Goal: Transaction & Acquisition: Purchase product/service

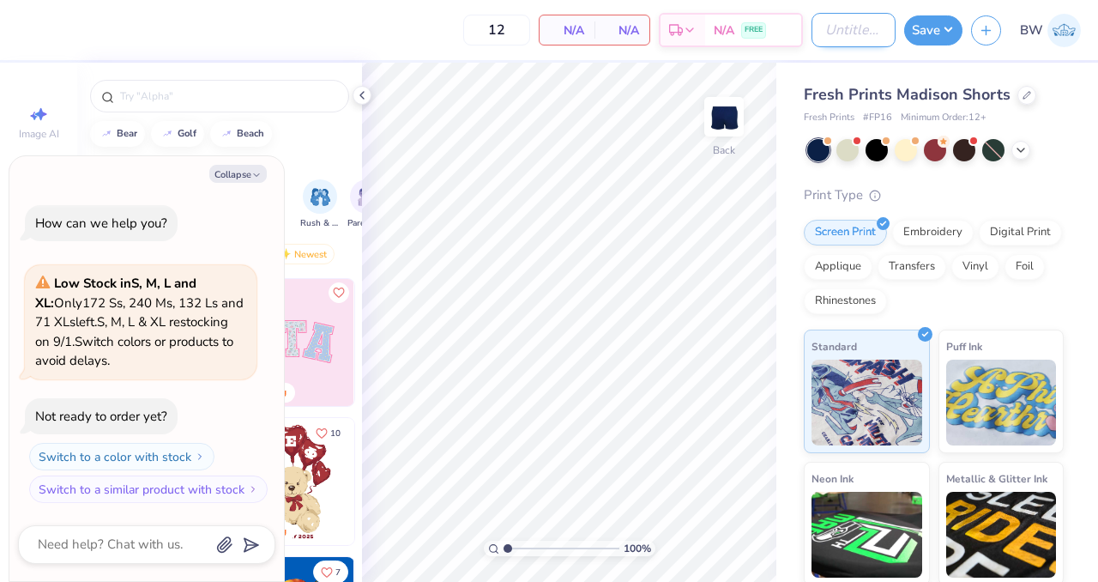
click at [830, 27] on input "Design Title" at bounding box center [854, 30] width 84 height 34
type input "A"
type textarea "x"
type input "AK"
type textarea "x"
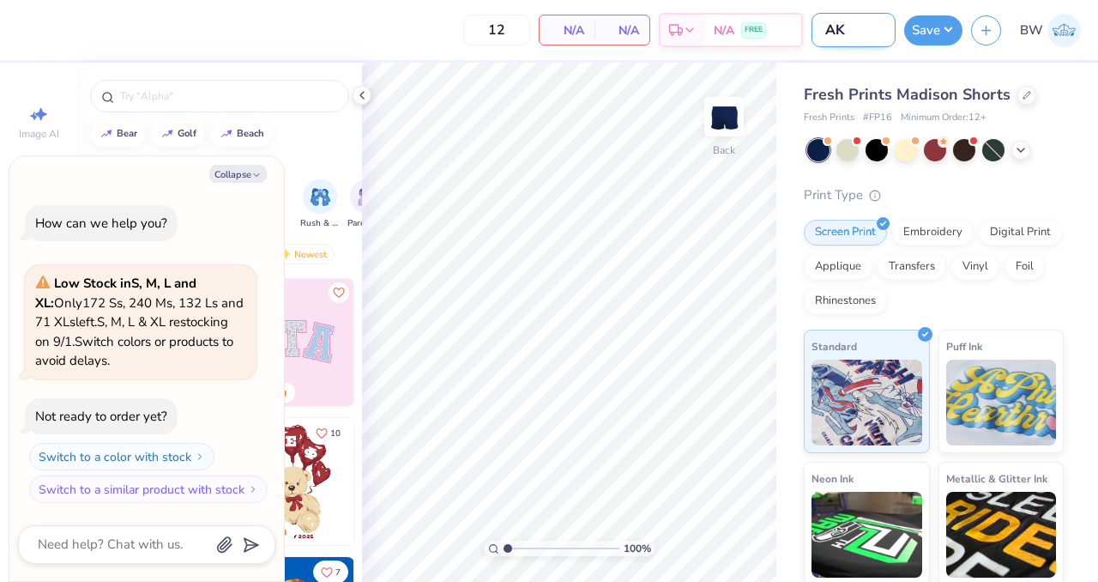
type input "AKP"
type textarea "x"
type input "AKPs"
type textarea "x"
type input "AKPsi"
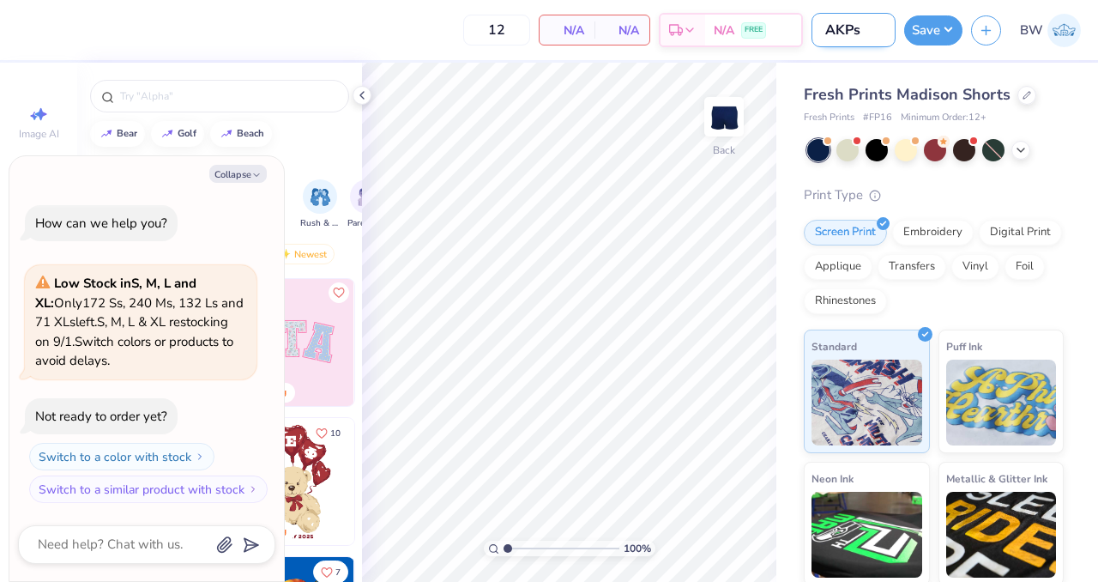
type textarea "x"
type input "AKPsi"
type textarea "x"
type input "AKPsi e"
type textarea "x"
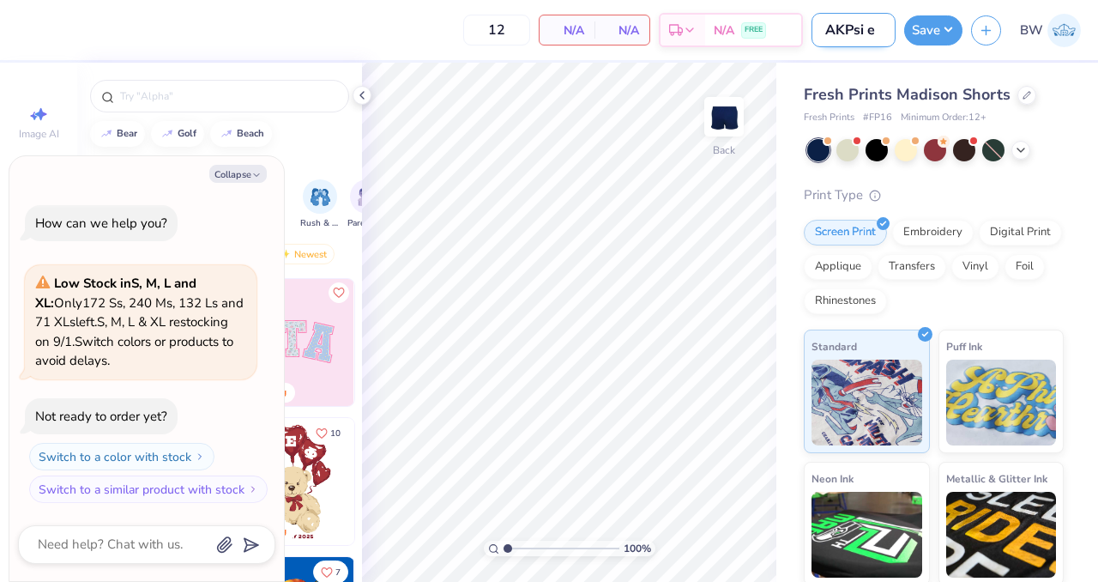
type input "AKPsi ex"
type textarea "x"
type input "AKPsi exe"
type textarea "x"
type input "AKPsi exec"
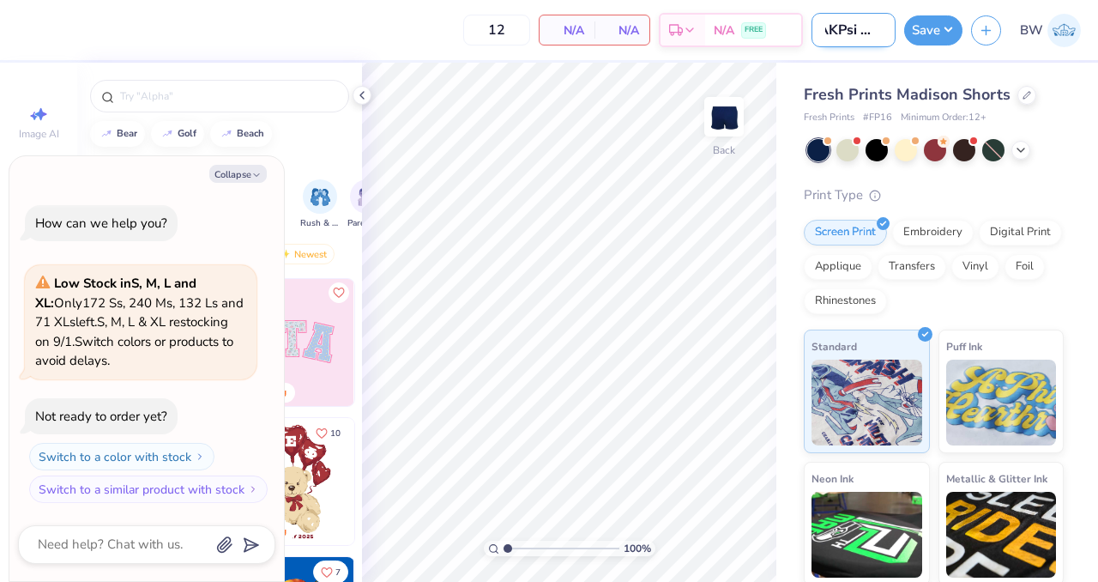
type textarea "x"
type input "AKPsi exec"
type textarea "x"
type input "AKPsi exec s"
type textarea "x"
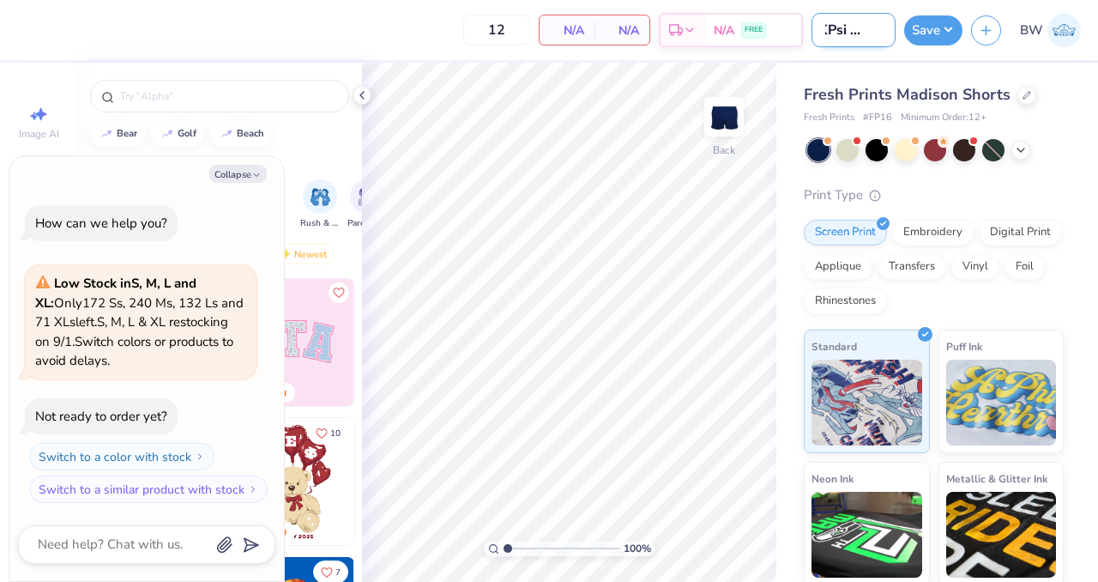
type input "AKPsi exec sho"
type textarea "x"
type input "AKPsi exec shor"
type textarea "x"
type input "AKPsi exec shorg"
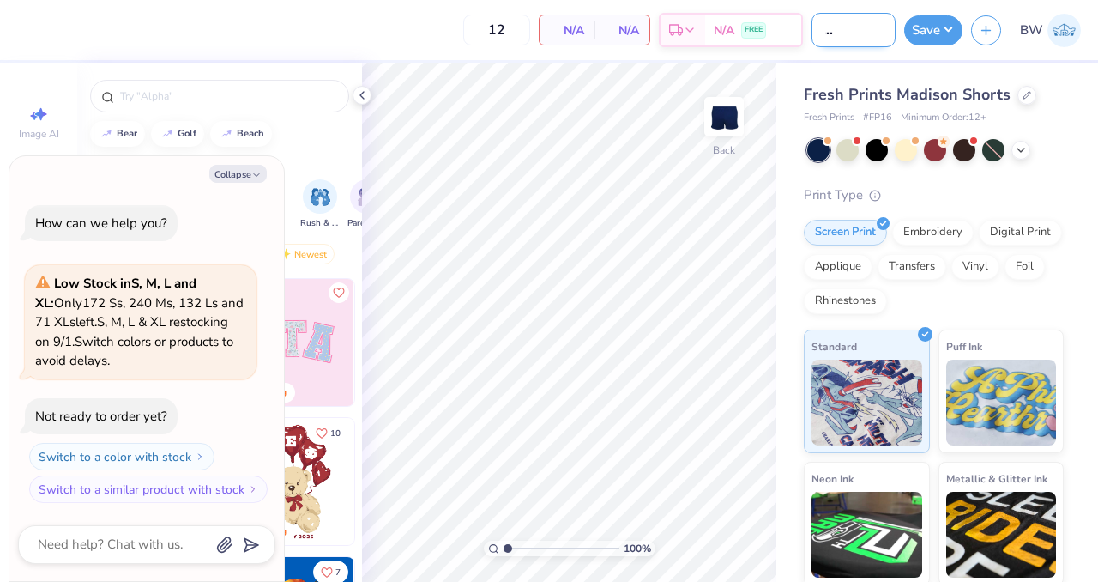
type textarea "x"
type input "AKPsi exec shor"
type textarea "x"
type input "AKPsi exec short"
type textarea "x"
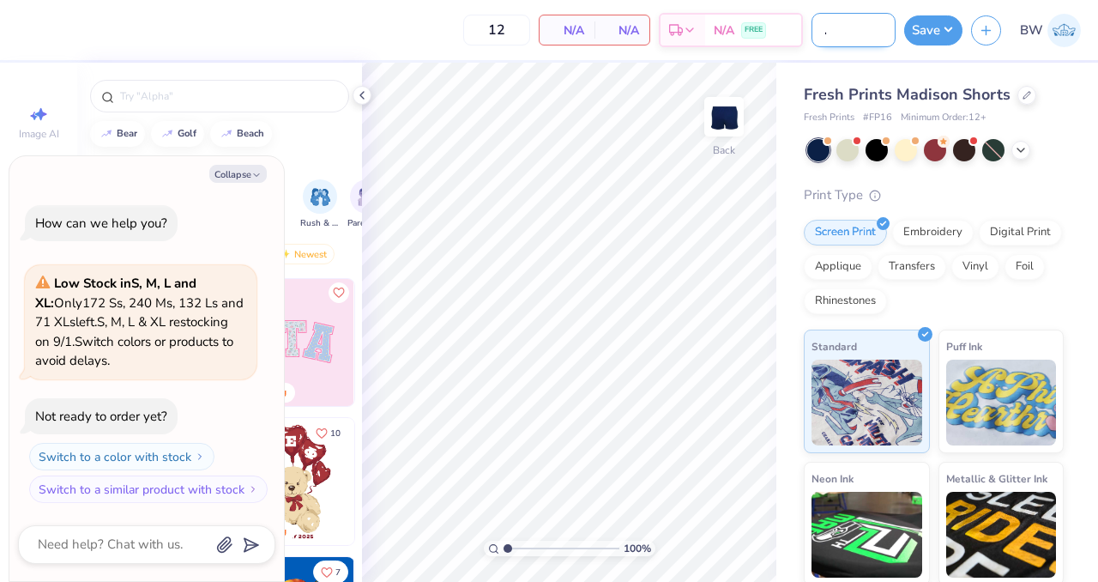
type input "AKPsi exec shorts"
type textarea "x"
type input "AKPsi exec shorts"
type textarea "x"
type input "AKPsi exec shorts f"
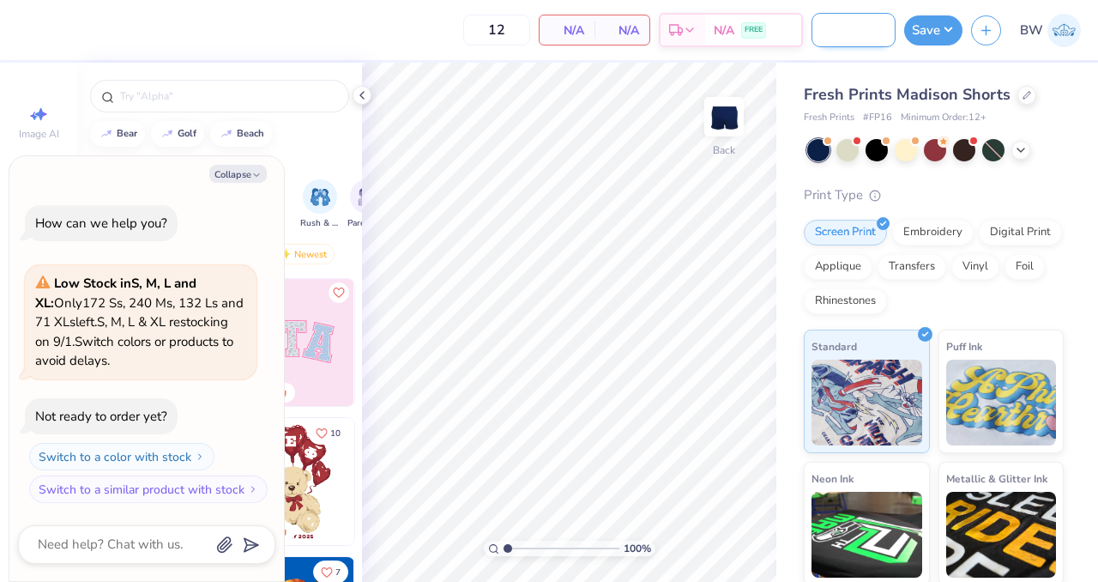
type textarea "x"
type input "AKPsi exec shorts fa"
type textarea "x"
type input "AKPsi exec shorts fal"
type textarea "x"
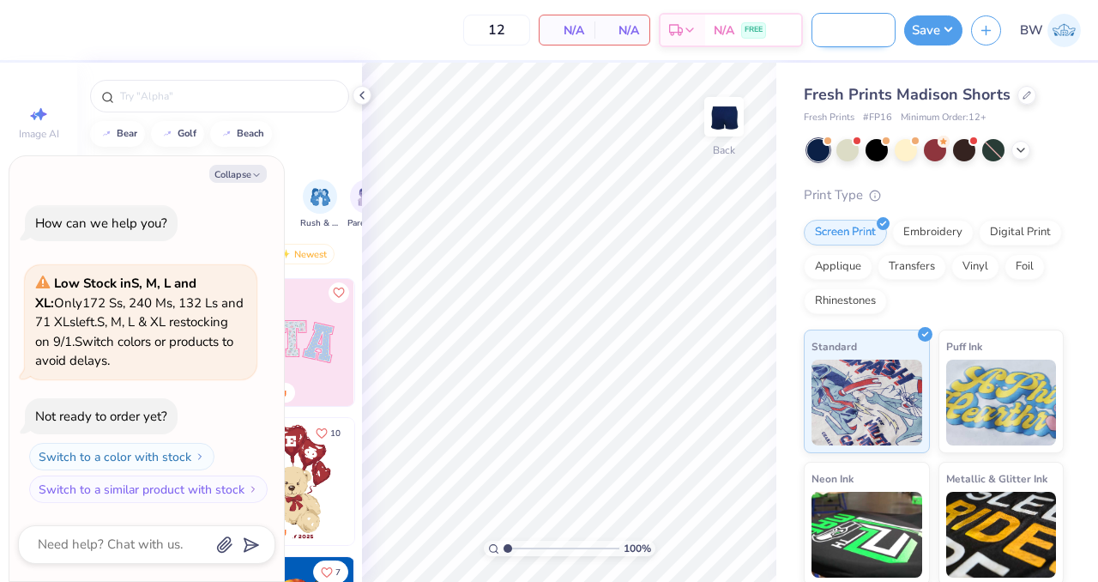
type input "AKPsi exec shorts fall"
type textarea "x"
type input "AKPsi exec shorts fall"
type textarea "x"
type input "AKPsi exec shorts fall 2"
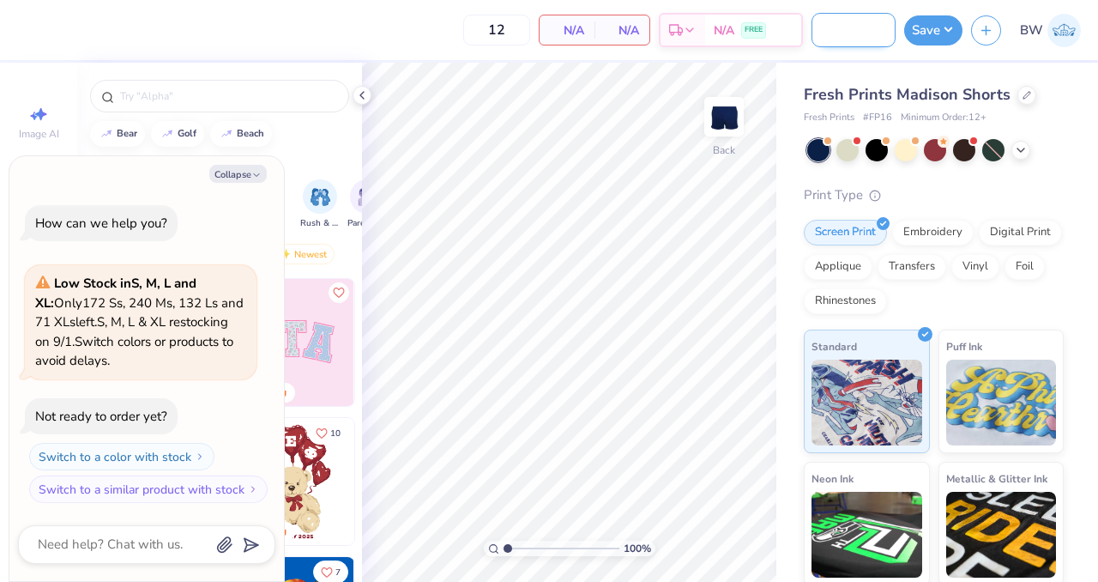
type textarea "x"
type input "AKPsi exec shorts fall 24"
type textarea "x"
type input "AKPsi exec shorts fall 2"
type textarea "x"
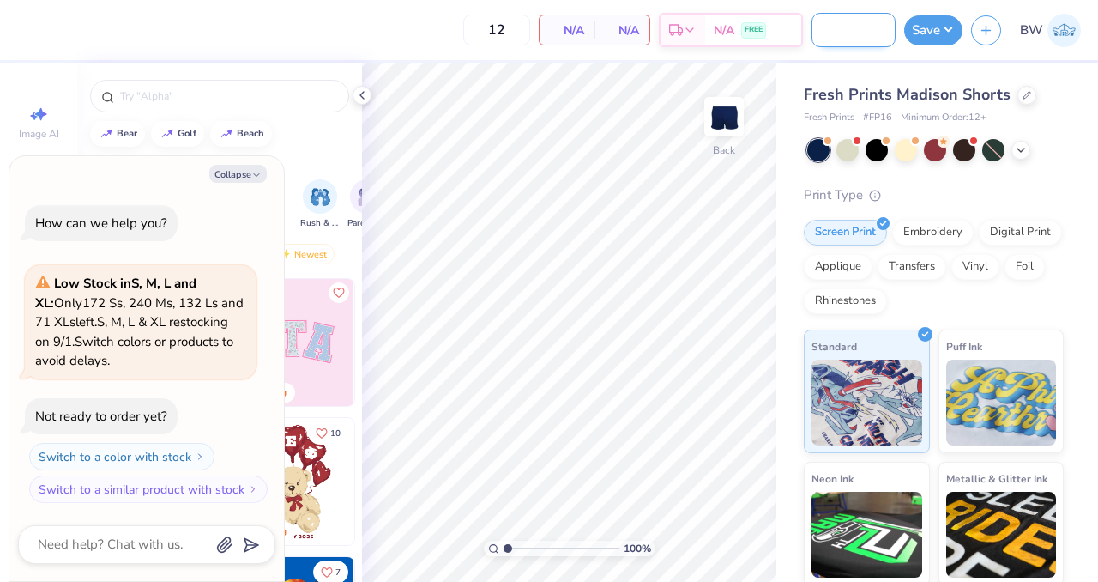
type input "AKPsi exec shorts fall 25"
type textarea "x"
type input "AKPsi exec shorts fall 25"
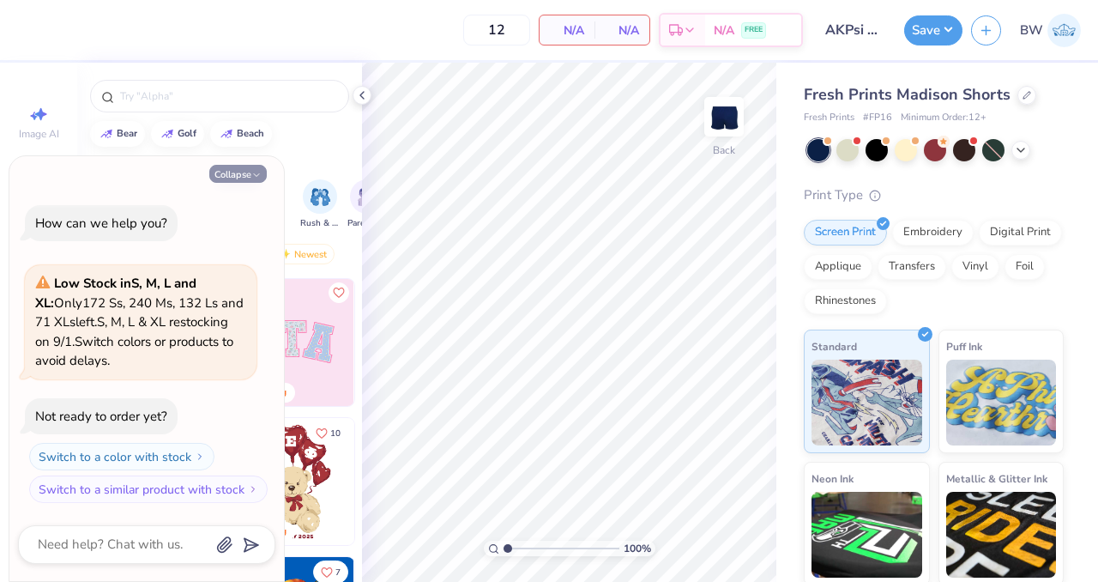
click at [237, 180] on button "Collapse" at bounding box center [237, 174] width 57 height 18
type textarea "x"
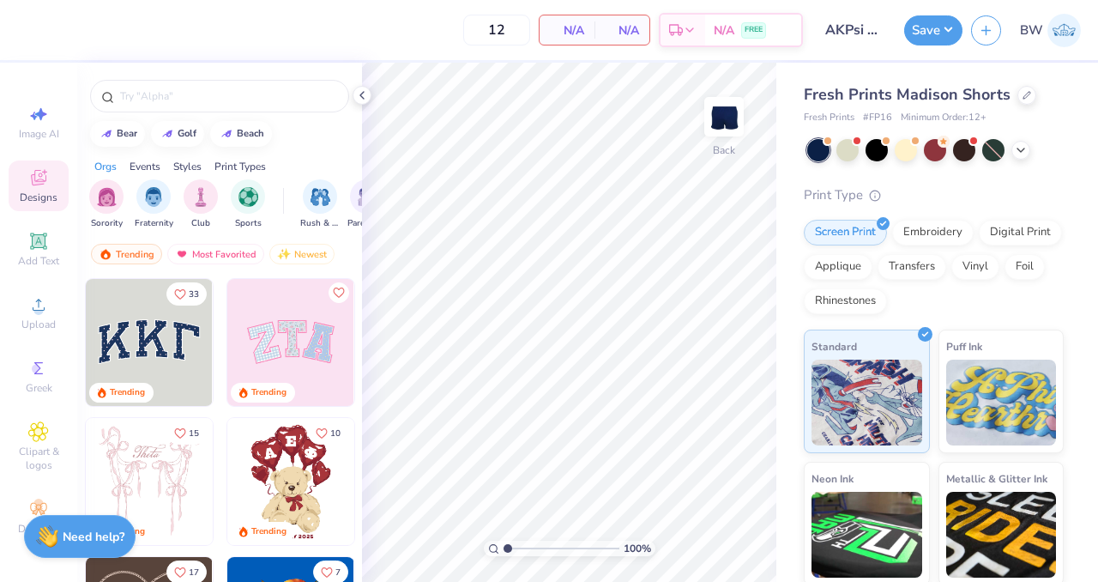
click at [201, 313] on img at bounding box center [149, 342] width 127 height 127
click at [34, 318] on span "Upload" at bounding box center [38, 325] width 34 height 14
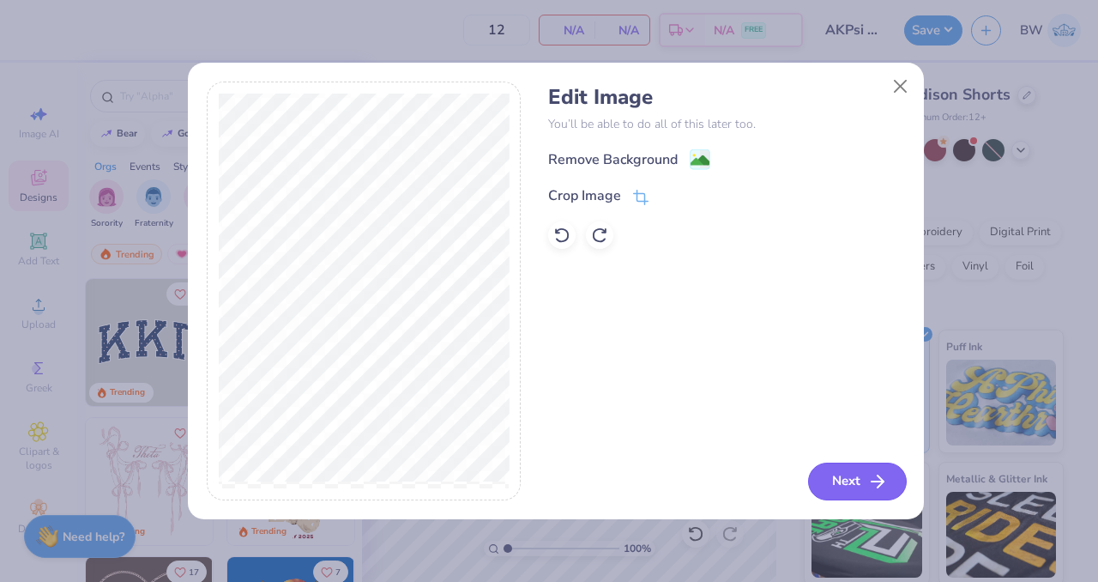
click at [846, 475] on button "Next" at bounding box center [857, 482] width 99 height 38
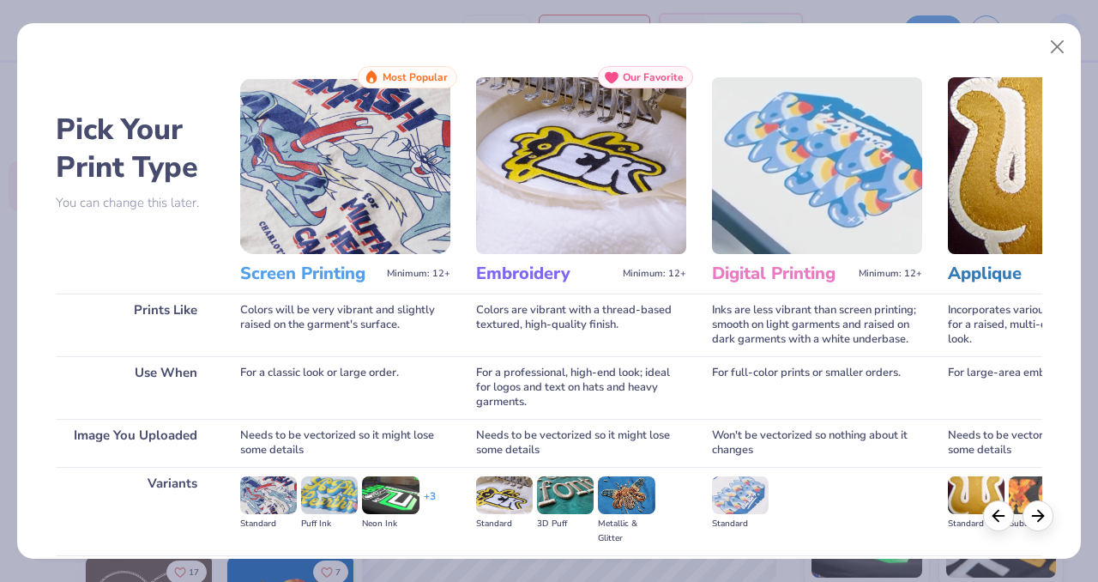
scroll to position [187, 0]
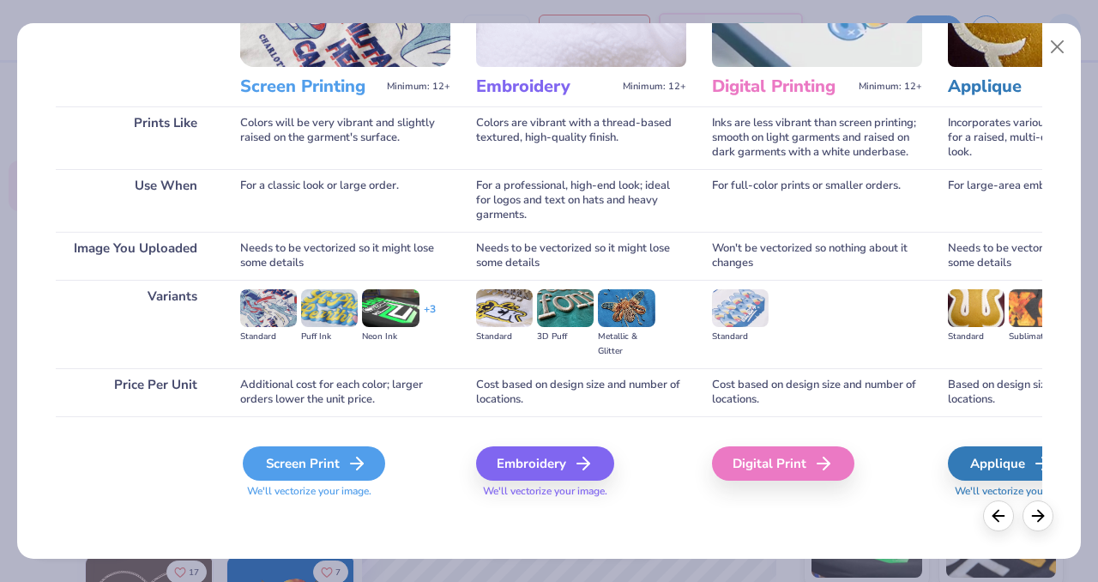
click at [295, 450] on div "Screen Print" at bounding box center [314, 463] width 142 height 34
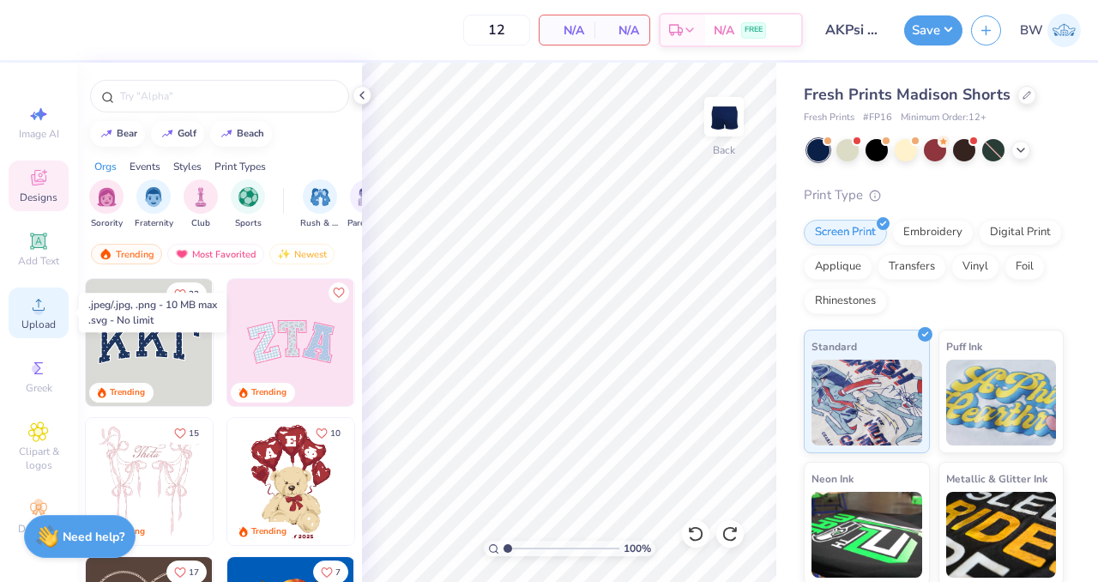
click at [38, 306] on circle at bounding box center [37, 310] width 9 height 9
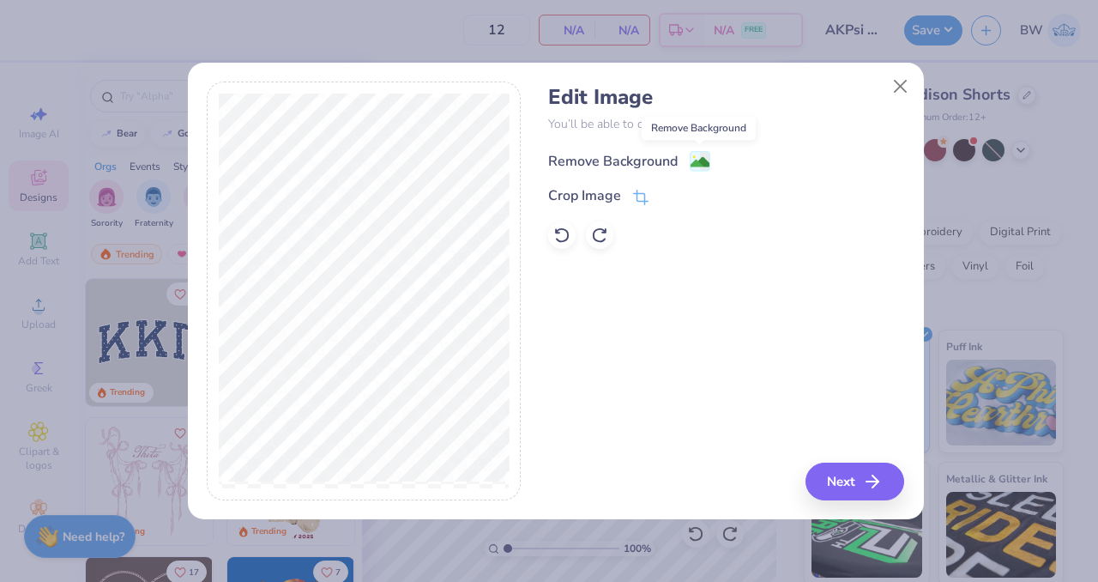
click at [696, 160] on image at bounding box center [700, 162] width 19 height 19
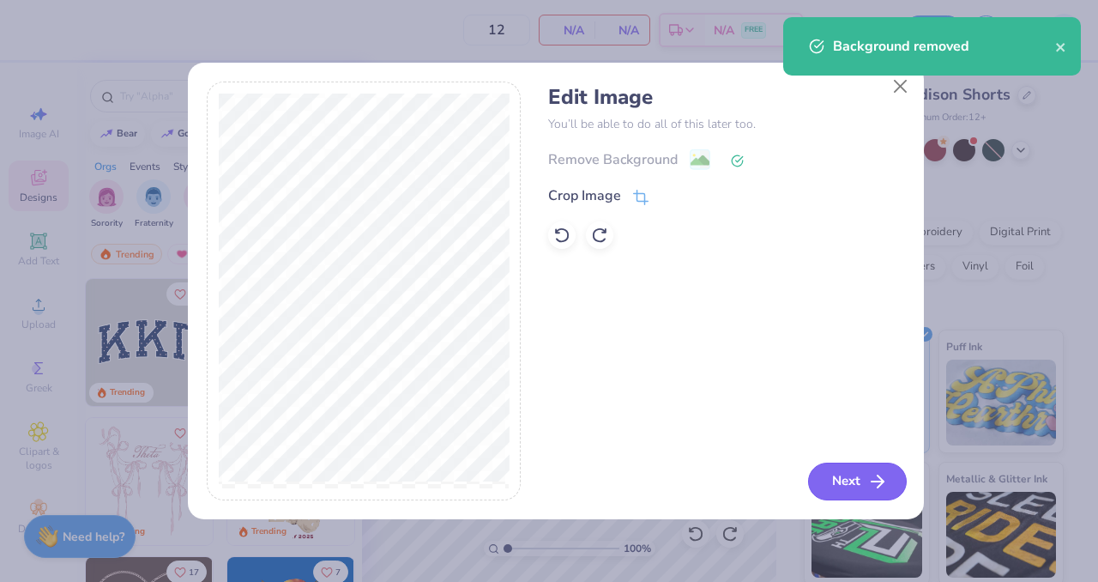
click at [844, 478] on button "Next" at bounding box center [857, 482] width 99 height 38
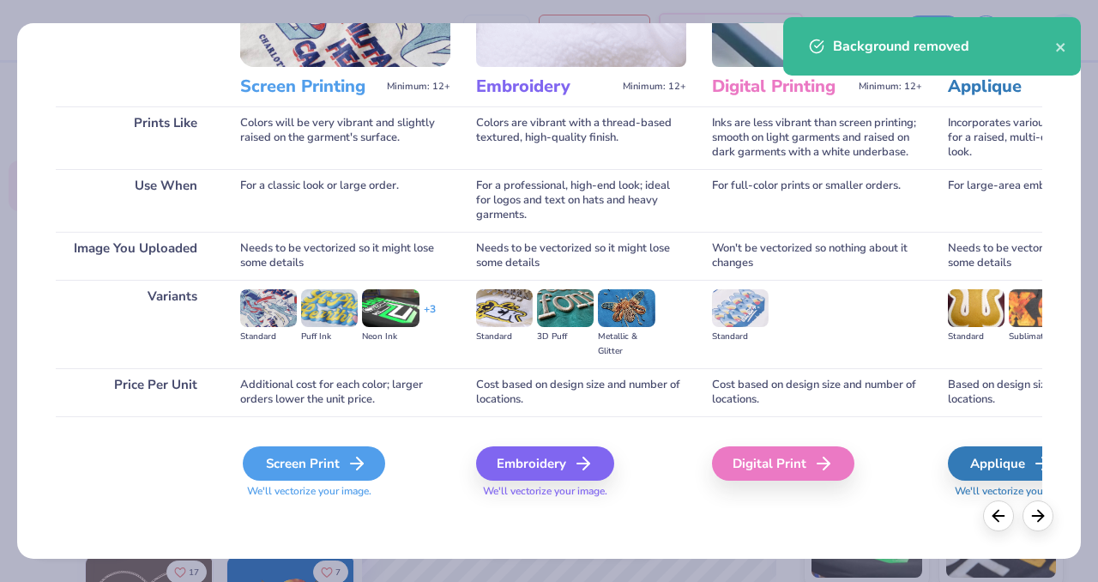
click at [311, 473] on div "Screen Print" at bounding box center [314, 463] width 142 height 34
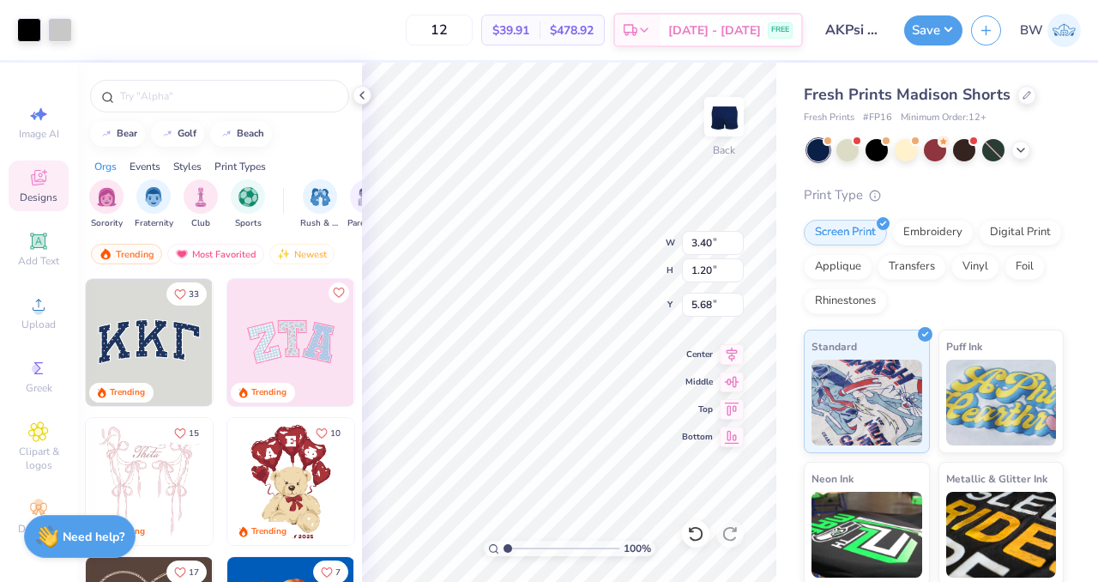
type input "3.40"
type input "1.20"
type input "8.41"
type input "2.44"
type input "0.86"
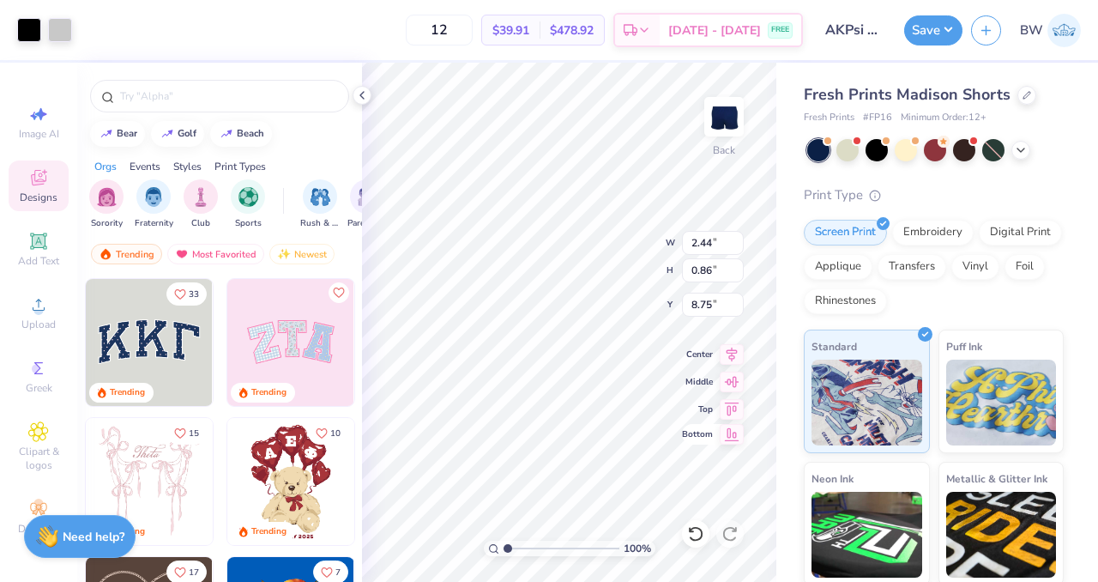
type input "8.20"
type input "2.78"
type input "0.98"
drag, startPoint x: 691, startPoint y: 438, endPoint x: 702, endPoint y: 436, distance: 11.3
click at [702, 436] on span "Bottom" at bounding box center [697, 434] width 31 height 12
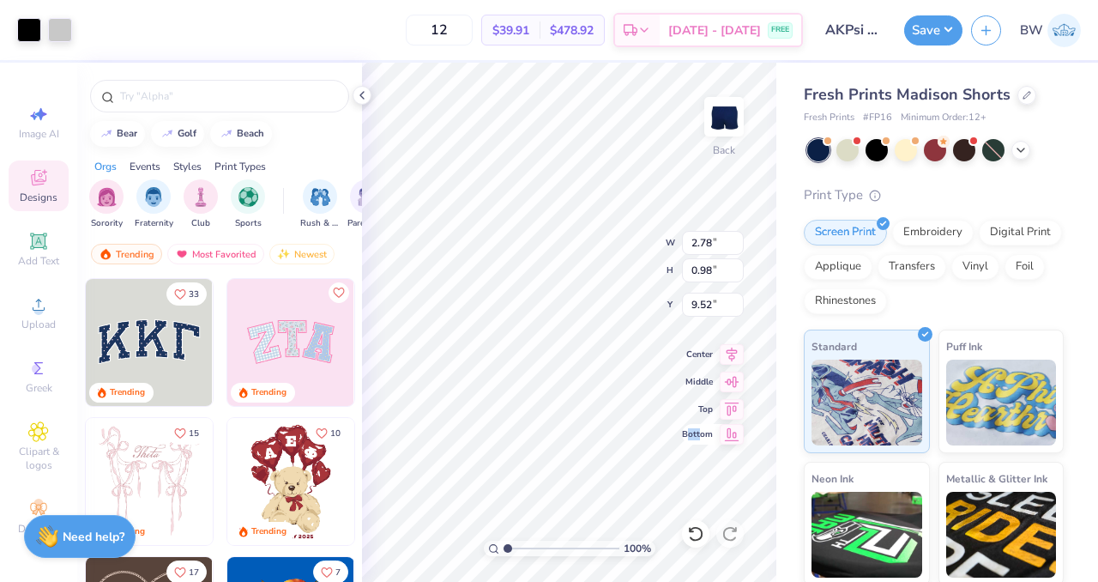
click at [719, 442] on div "100 % Back W 2.78 2.78 " H 0.98 0.98 " Y 9.52 9.52 " Center Middle Top Bottom" at bounding box center [569, 322] width 414 height 519
type input "8.13"
click at [738, 432] on div "100 % Back W 2.78 2.78 " H 0.98 0.98 " Y 8.13 8.13 " Center Middle Top Bottom" at bounding box center [569, 322] width 414 height 519
type input "8.04"
click at [19, 26] on div at bounding box center [29, 28] width 24 height 24
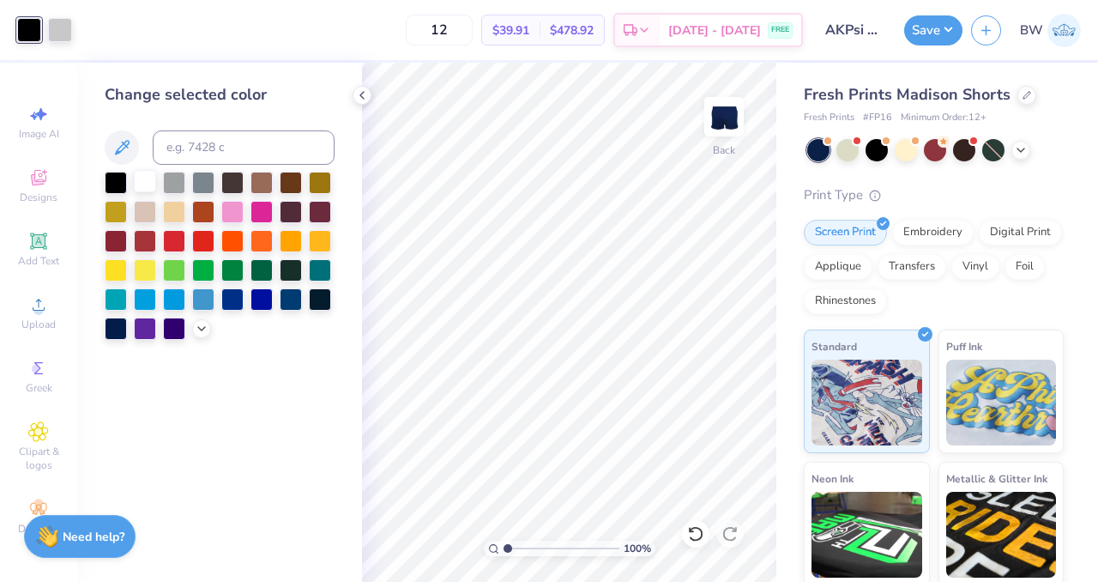
click at [142, 188] on div at bounding box center [145, 181] width 22 height 22
click at [51, 32] on div at bounding box center [60, 28] width 24 height 24
click at [321, 189] on div at bounding box center [320, 181] width 22 height 22
click at [804, 457] on div "Art colors 12 $39.91 Per Item $478.92 Total Est. Delivery [DATE] - [DATE] FREE …" at bounding box center [549, 291] width 1098 height 582
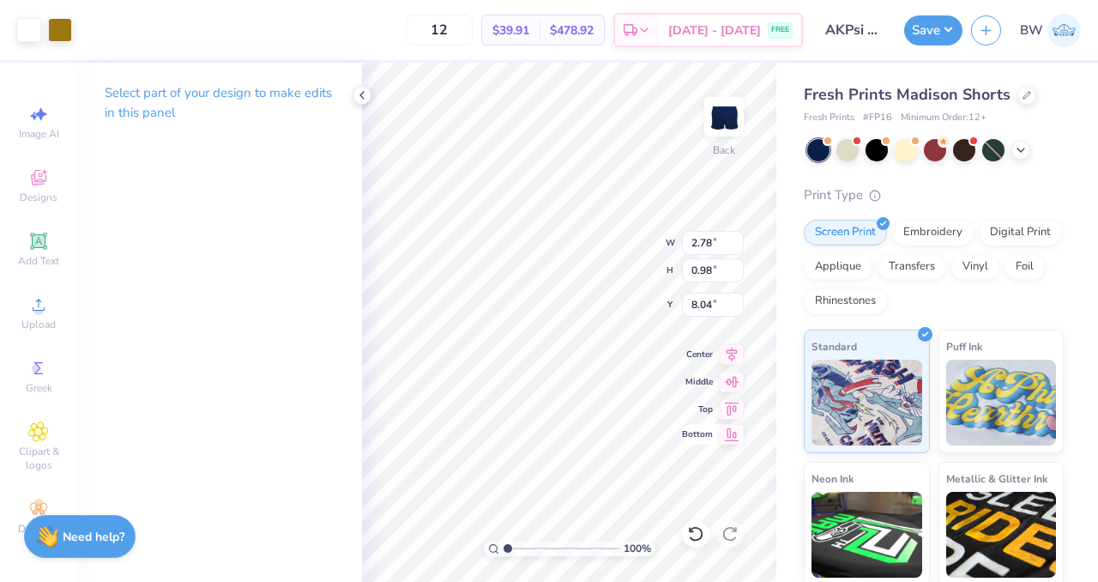
click at [687, 428] on div "100 % Back W 2.78 2.78 " H 0.98 0.98 " Y 8.04 8.04 " Center Middle Top Bottom" at bounding box center [569, 322] width 414 height 519
type input "2.42"
type input "0.86"
type input "8.16"
click at [729, 434] on div "100 % Back W 2.42 2.42 " H 0.86 0.86 " Y 8.16 8.16 " Center Middle Top Bottom" at bounding box center [569, 322] width 414 height 519
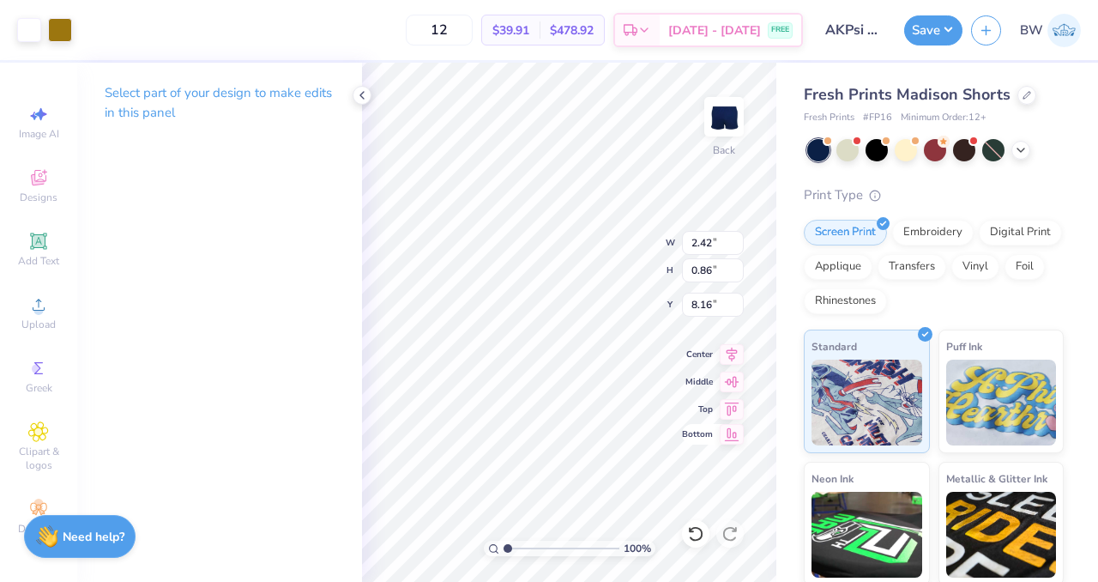
type input "8.26"
click at [778, 377] on div "Fresh Prints Madison Shorts Fresh Prints # FP16 Minimum Order: 12 + Print Type …" at bounding box center [938, 390] width 322 height 655
click at [717, 427] on div "100 % Back W 2.42 2.42 " H 0.86 0.86 " Y 8.26 8.26 " Center [GEOGRAPHIC_DATA]" at bounding box center [569, 322] width 414 height 519
type input "7.99"
click at [716, 439] on div "100 % Back W 2.42 2.42 " H 0.86 0.86 " Y 7.99 7.99 " Center Middle Top Bottom" at bounding box center [569, 322] width 414 height 519
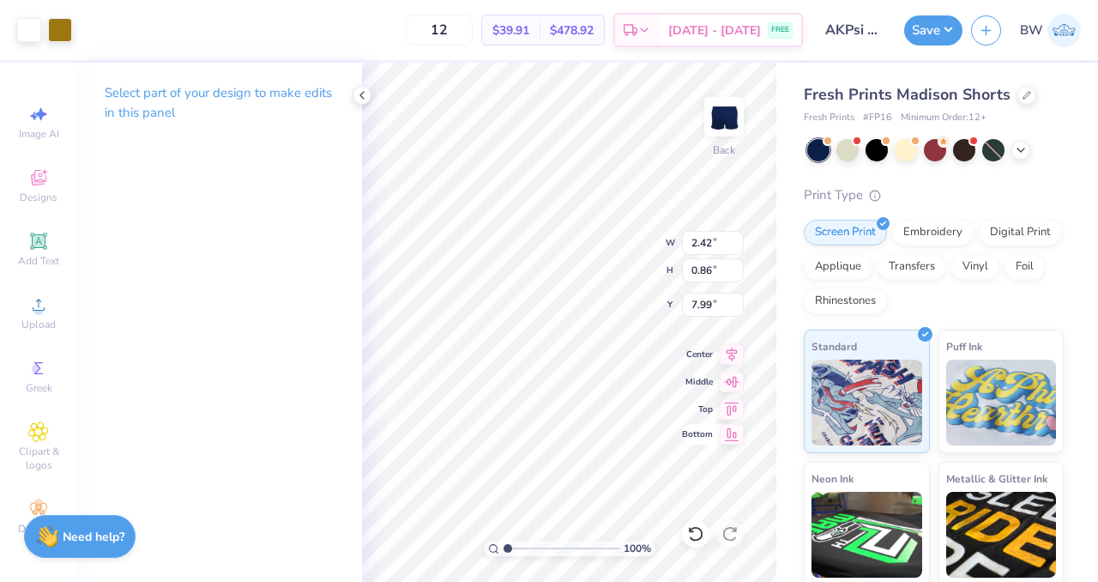
type input "8.24"
click at [1020, 198] on div "Print Type" at bounding box center [934, 195] width 260 height 20
click at [359, 93] on icon at bounding box center [362, 95] width 14 height 14
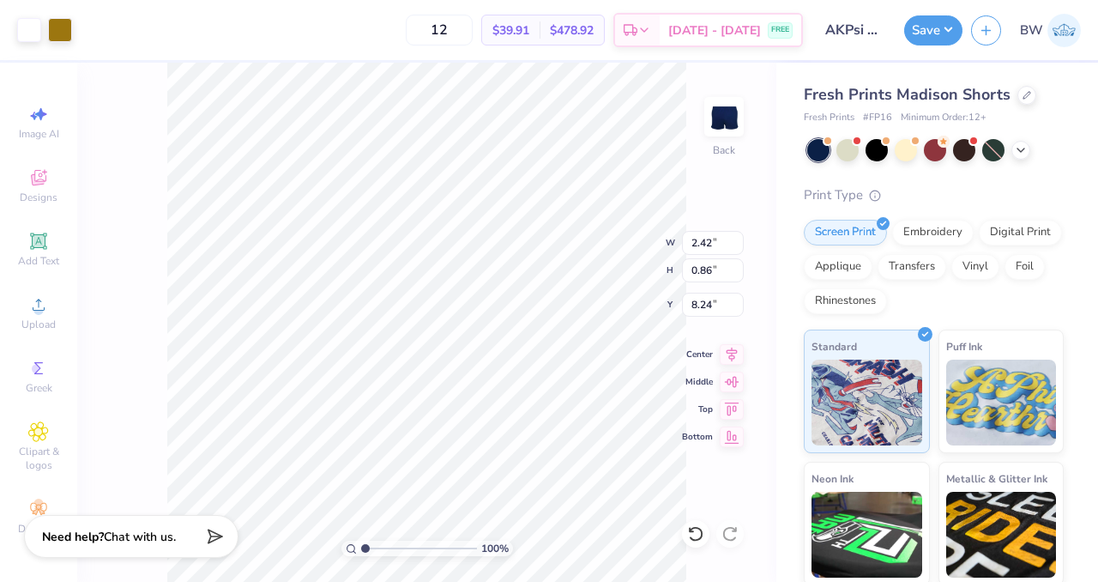
click at [1028, 202] on div "Print Type" at bounding box center [934, 195] width 260 height 20
click at [992, 199] on div "Print Type" at bounding box center [934, 195] width 260 height 20
click at [604, 234] on div "100 % Back W 2.42 2.42 " H 0.86 0.86 " Y 8.24 8.24 " Center Middle Top Bottom" at bounding box center [426, 322] width 699 height 519
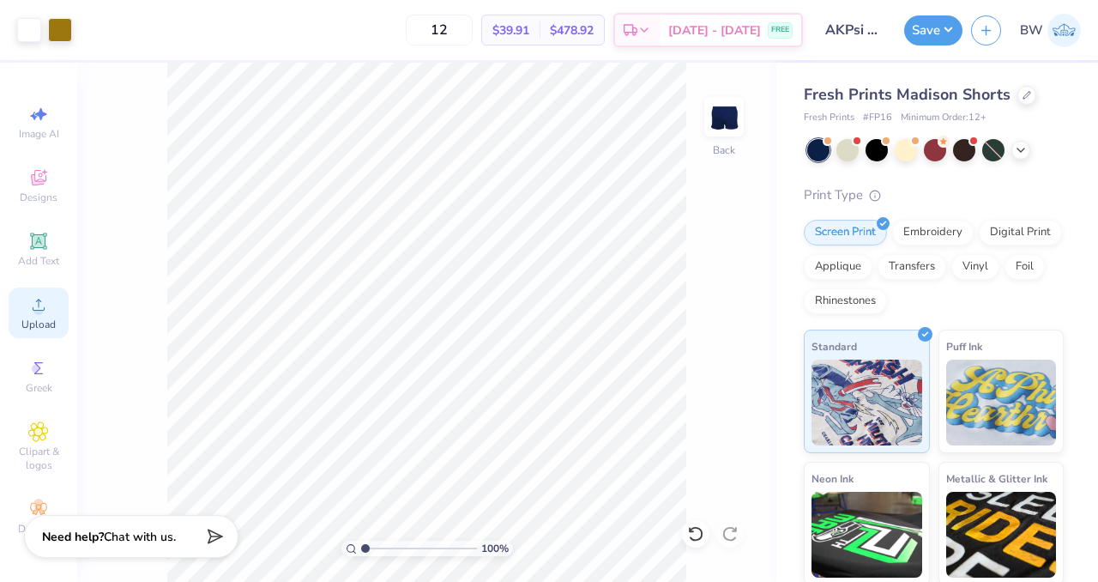
click at [36, 310] on icon at bounding box center [39, 305] width 12 height 12
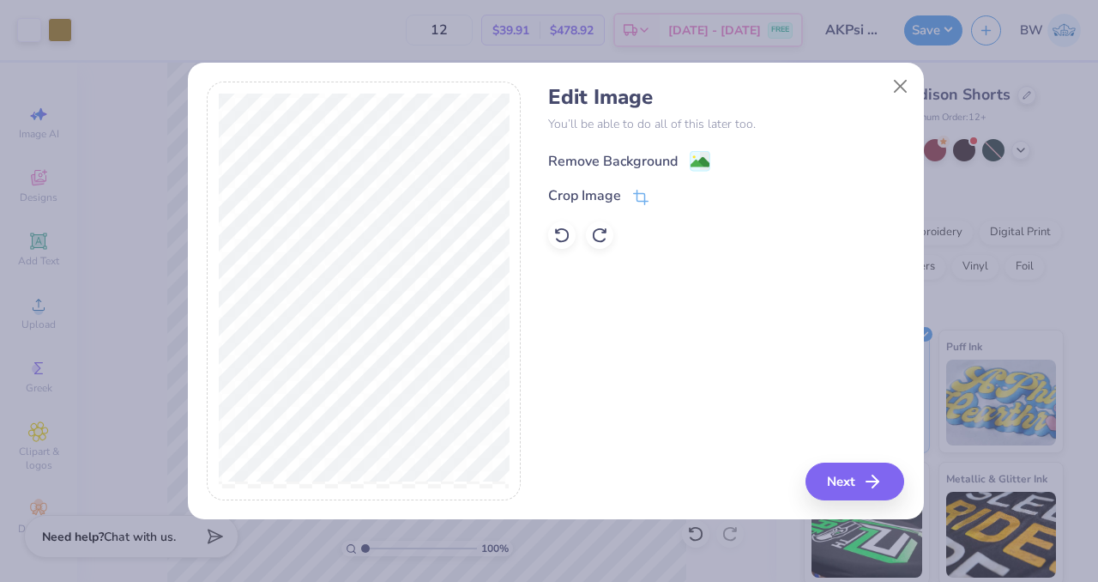
click at [687, 160] on div "Remove Background" at bounding box center [629, 160] width 162 height 21
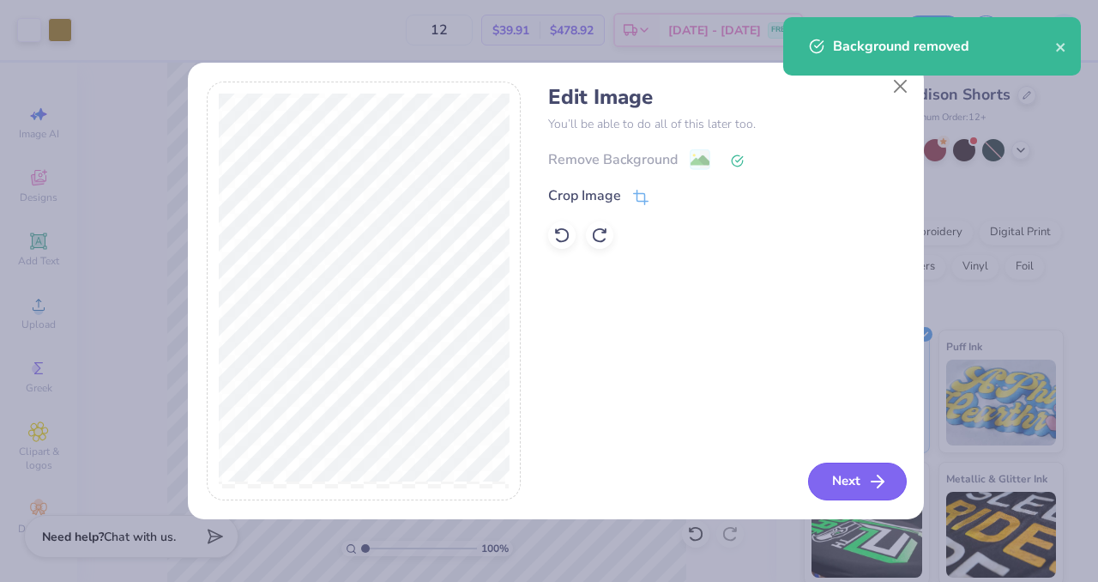
click at [885, 477] on icon "button" at bounding box center [878, 481] width 21 height 21
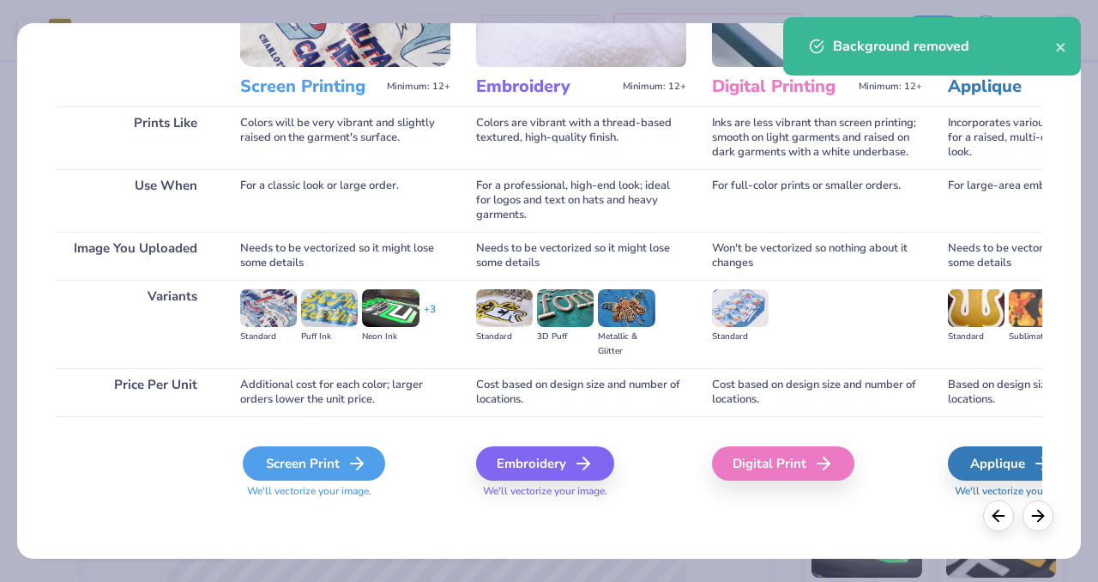
click at [312, 468] on div "Screen Print" at bounding box center [314, 463] width 142 height 34
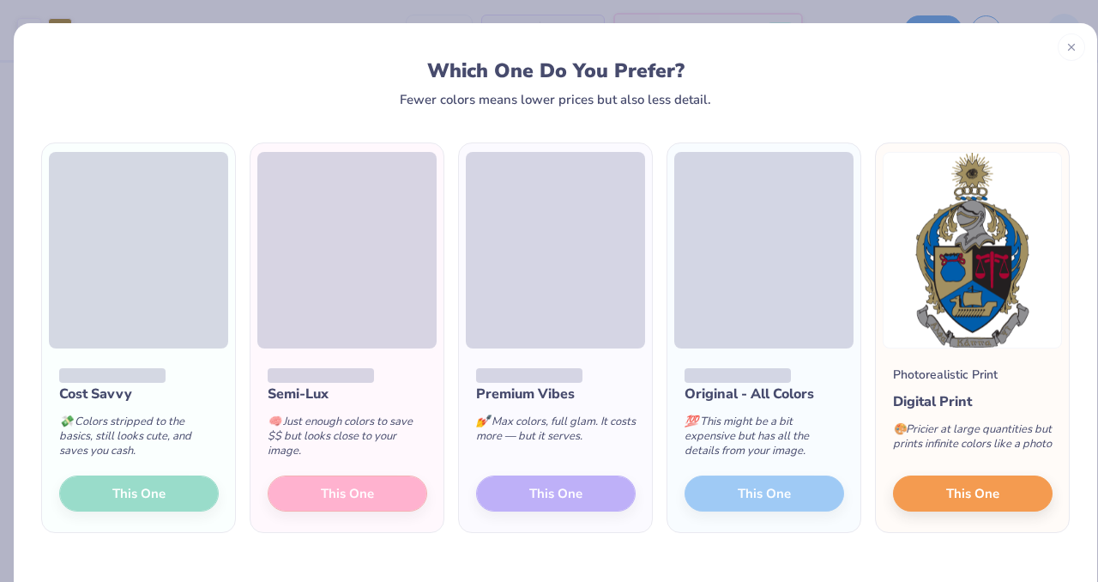
scroll to position [41, 0]
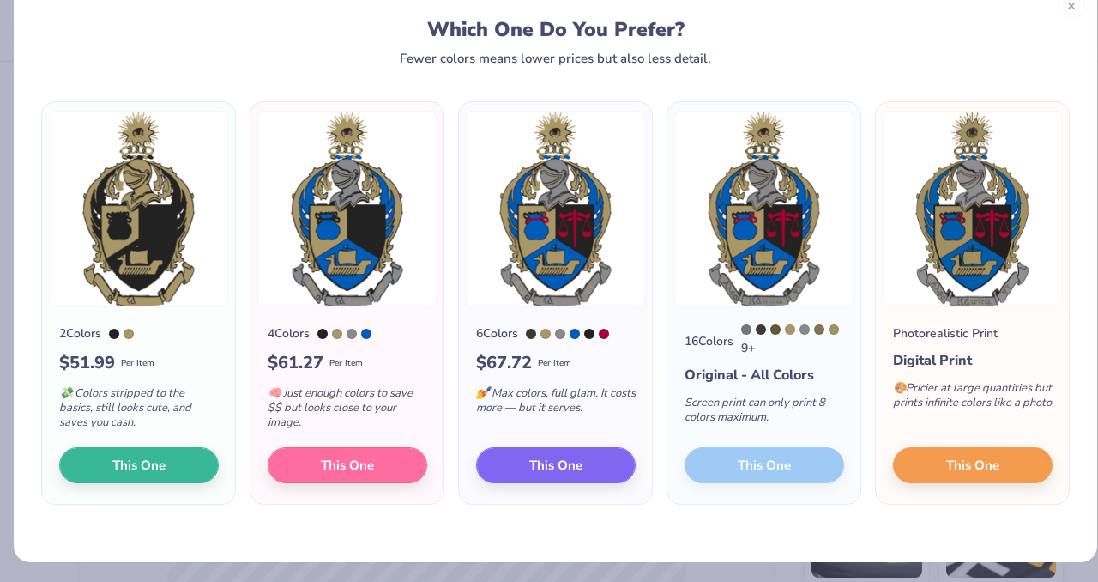
click at [728, 483] on div "16 Colors 9 + Original - All Colors Screen print can only print 8 colors maximu…" at bounding box center [764, 405] width 193 height 197
click at [499, 457] on button "This One" at bounding box center [556, 463] width 160 height 36
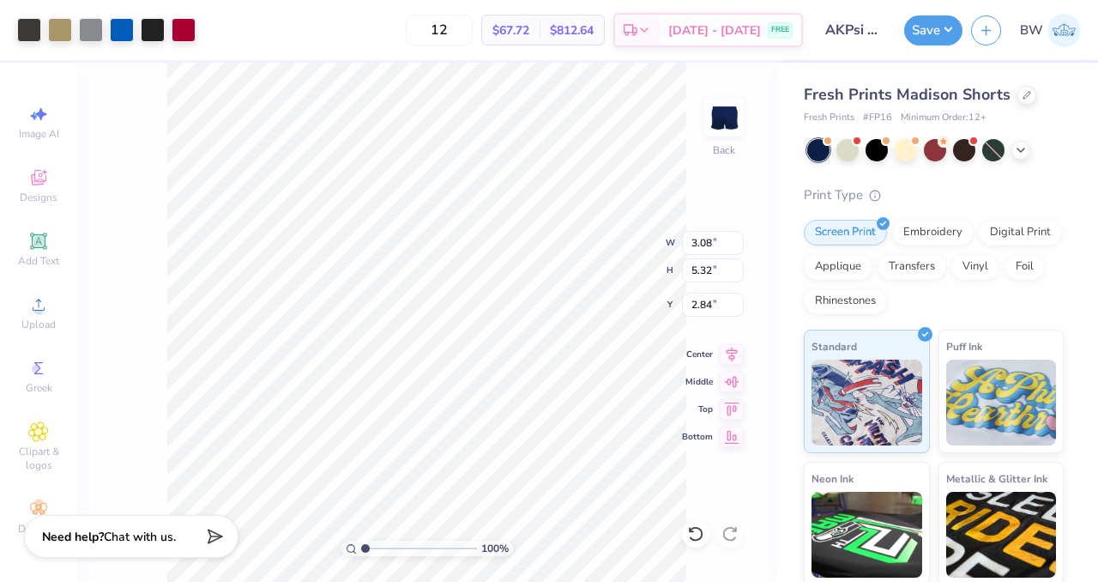
type input "1.03"
type input "1.79"
type input "8.20"
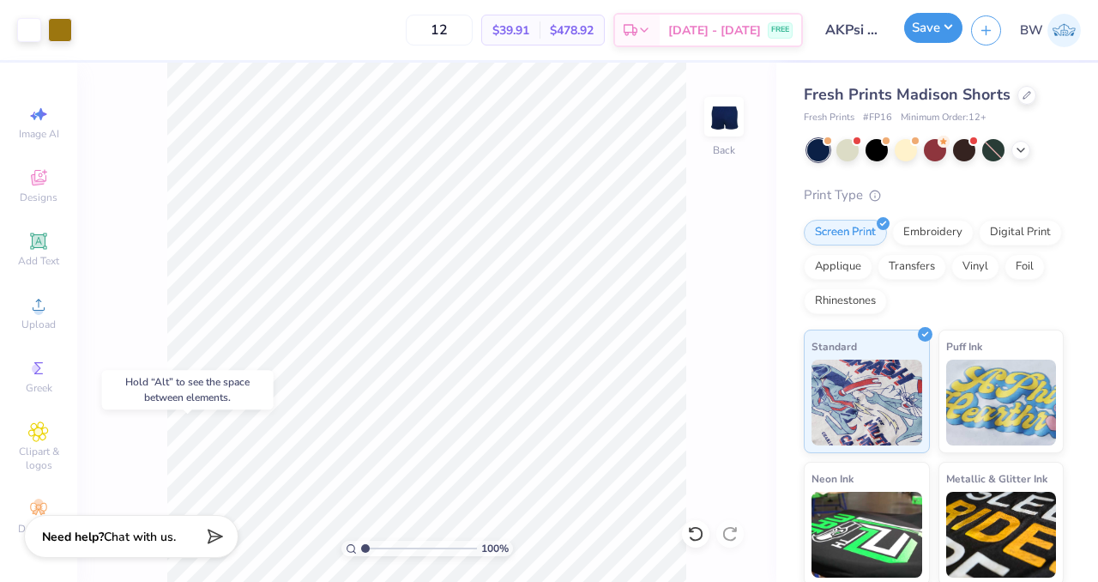
click at [923, 27] on button "Save" at bounding box center [934, 28] width 58 height 30
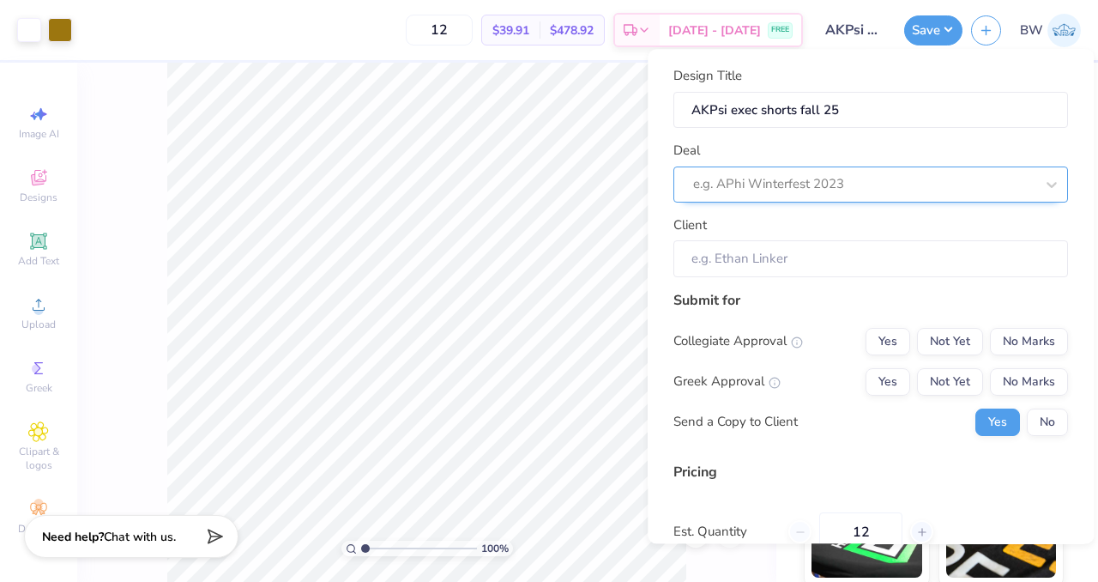
click at [805, 184] on div at bounding box center [864, 184] width 342 height 23
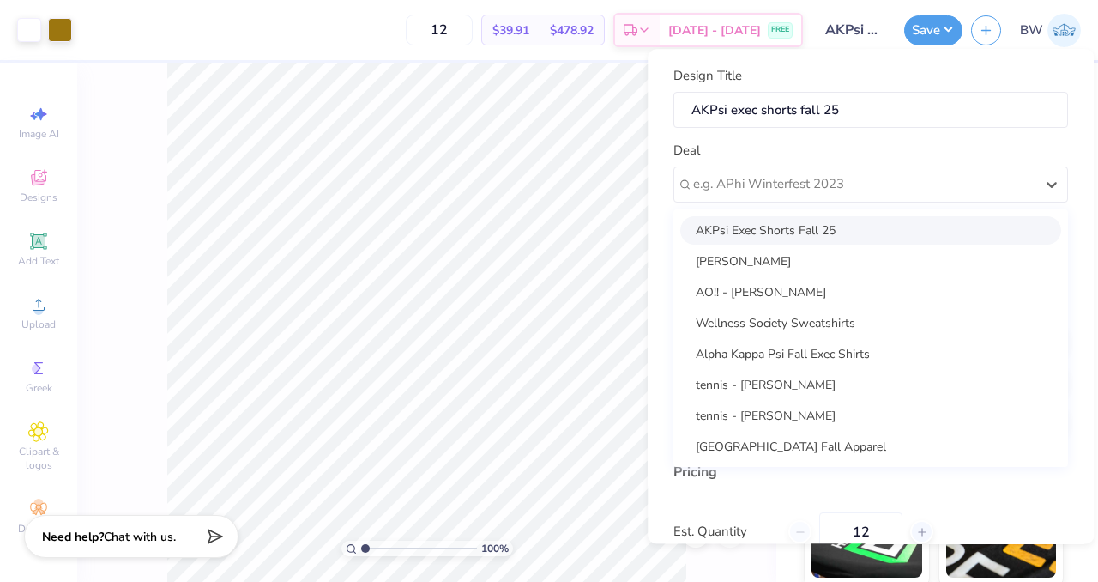
click at [832, 231] on div "AKPsi Exec Shorts Fall 25" at bounding box center [871, 230] width 381 height 28
type input "[PERSON_NAME]"
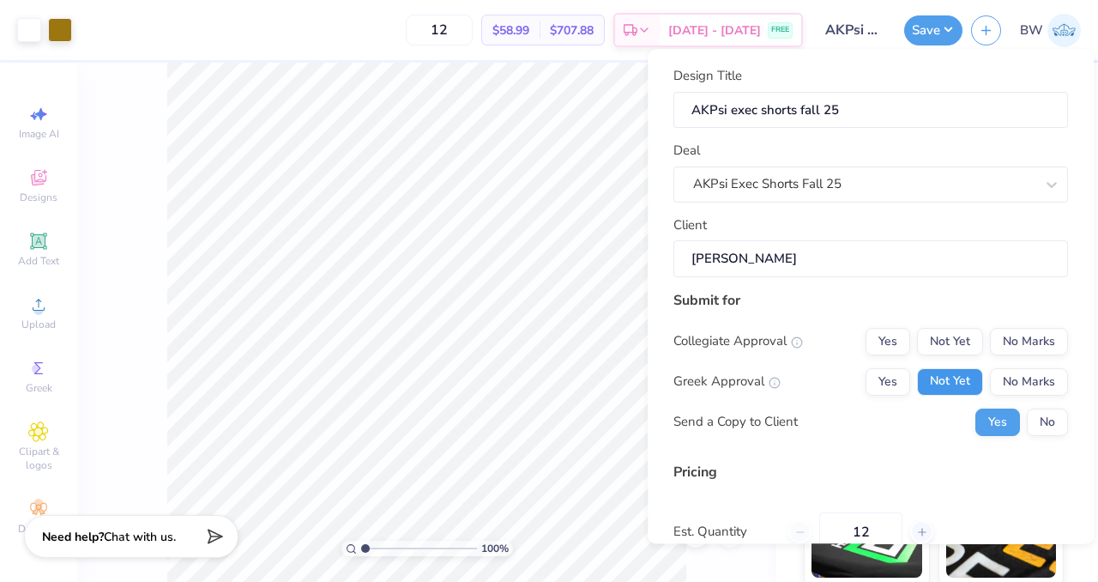
click at [940, 376] on button "Not Yet" at bounding box center [950, 381] width 66 height 27
click at [1028, 334] on button "No Marks" at bounding box center [1029, 341] width 78 height 27
click at [1027, 430] on button "No" at bounding box center [1047, 421] width 41 height 27
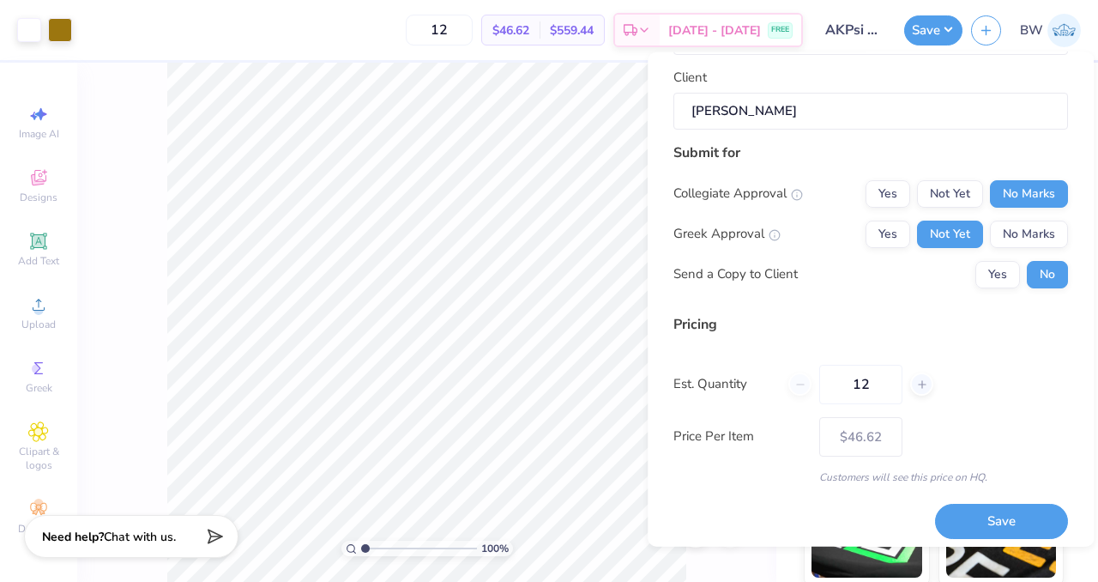
scroll to position [158, 0]
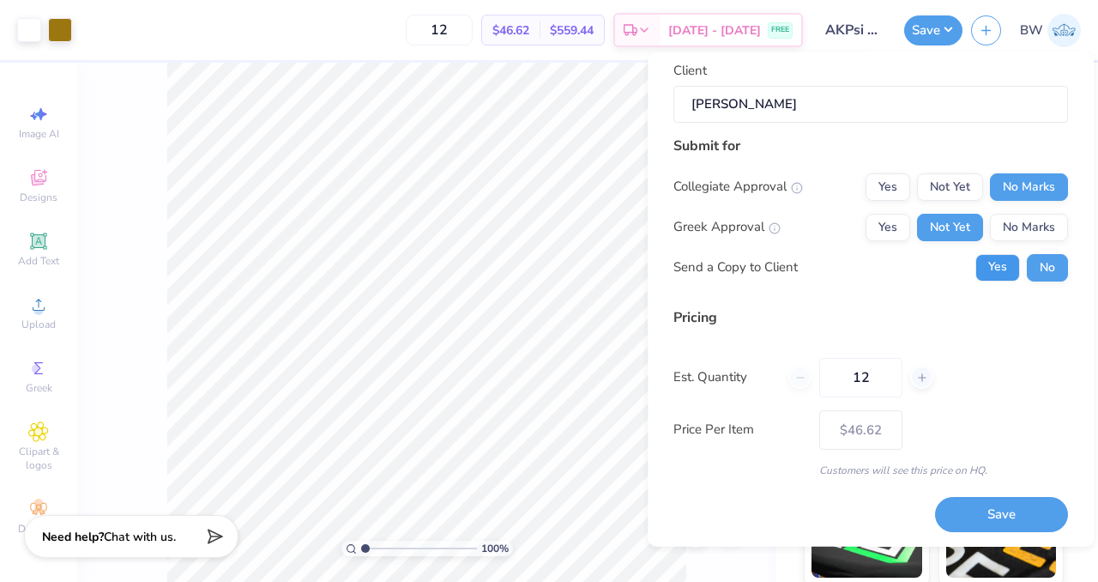
click at [985, 269] on button "Yes" at bounding box center [998, 266] width 45 height 27
click at [946, 513] on button "Save" at bounding box center [1001, 514] width 133 height 35
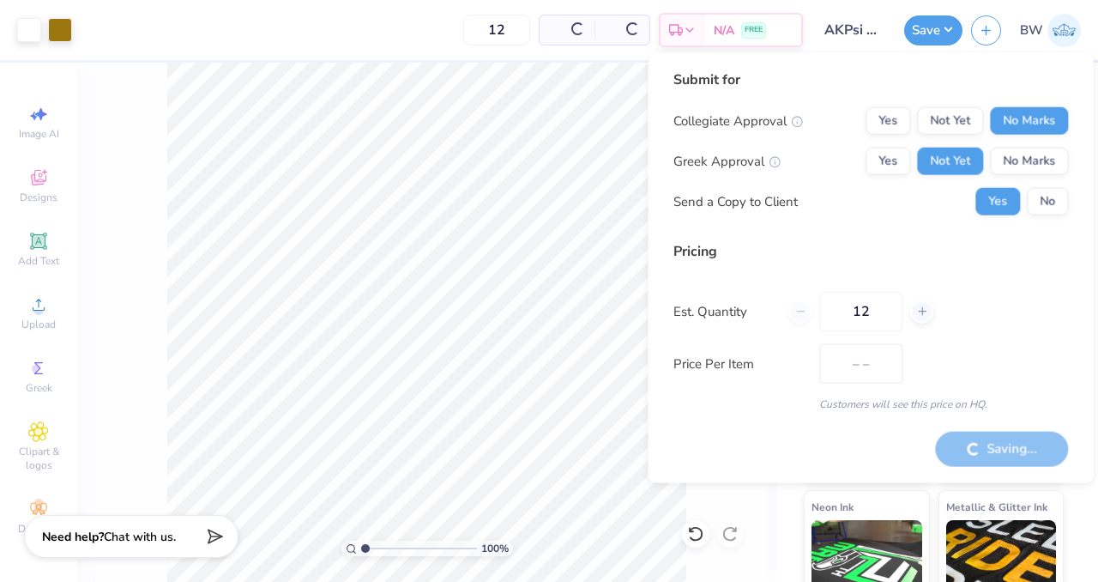
type input "$46.62"
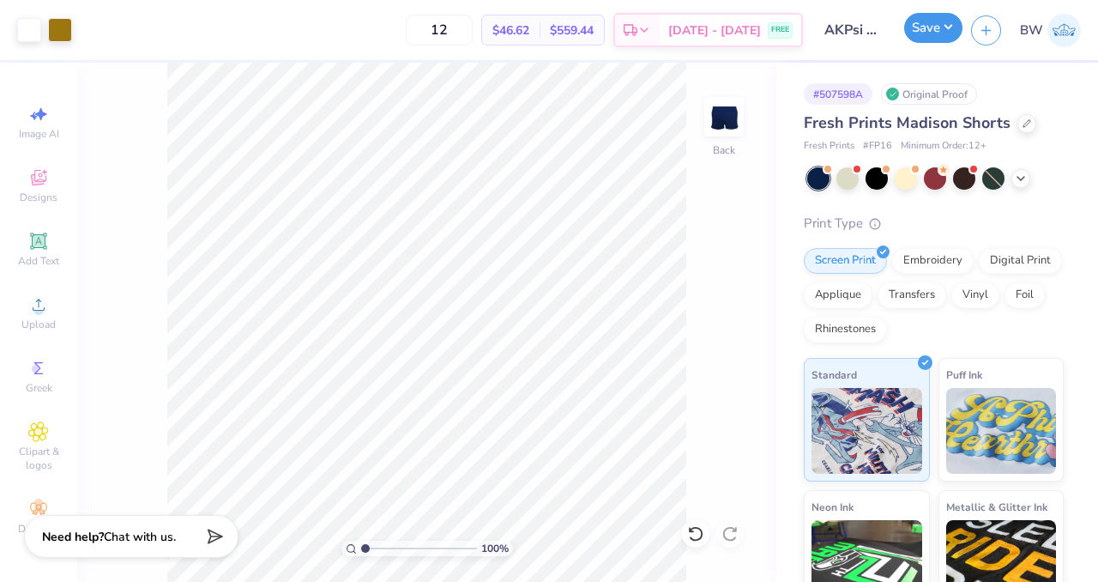
click at [915, 31] on button "Save" at bounding box center [934, 28] width 58 height 30
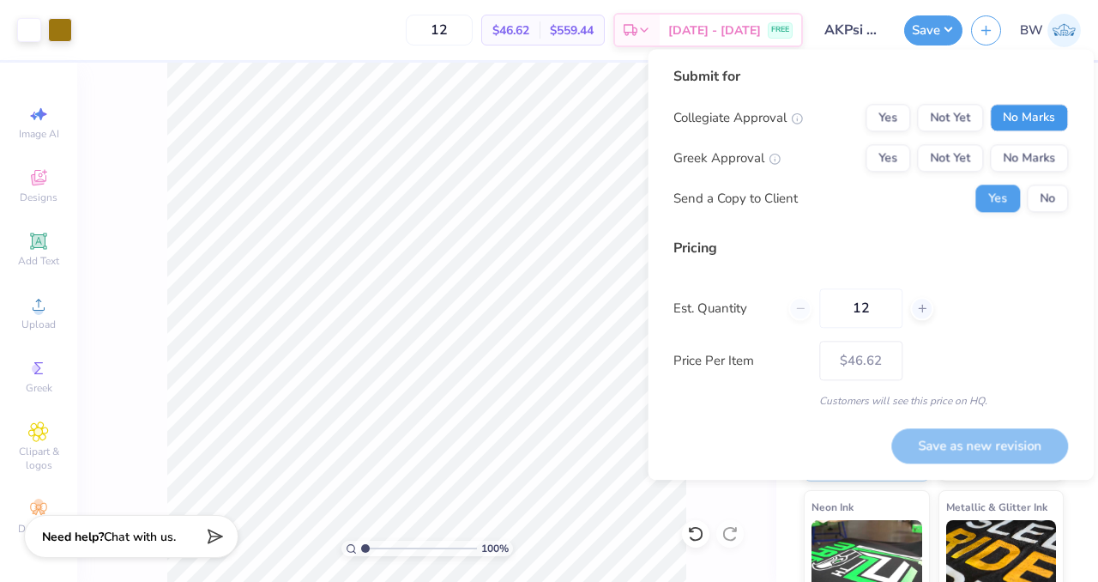
click at [1025, 112] on button "No Marks" at bounding box center [1029, 117] width 78 height 27
click at [957, 150] on button "Not Yet" at bounding box center [950, 157] width 66 height 27
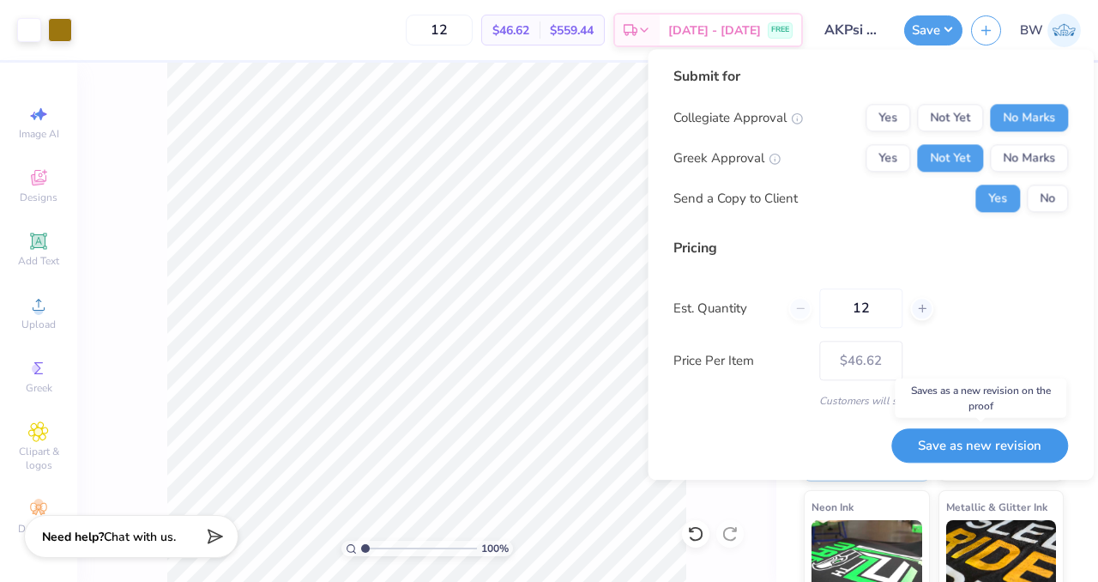
click at [934, 428] on button "Save as new revision" at bounding box center [980, 445] width 177 height 35
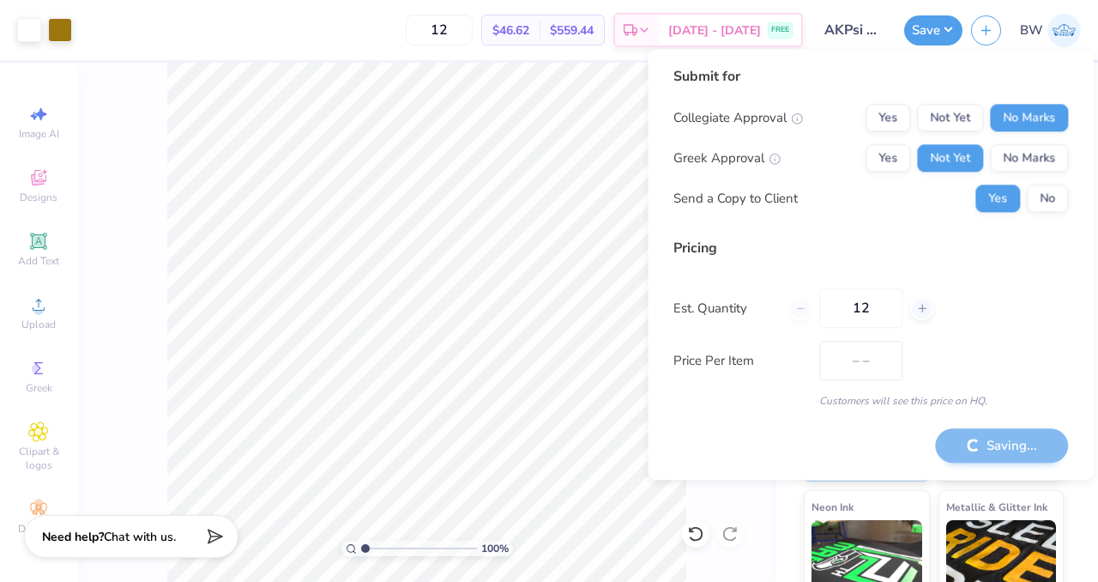
type input "$46.62"
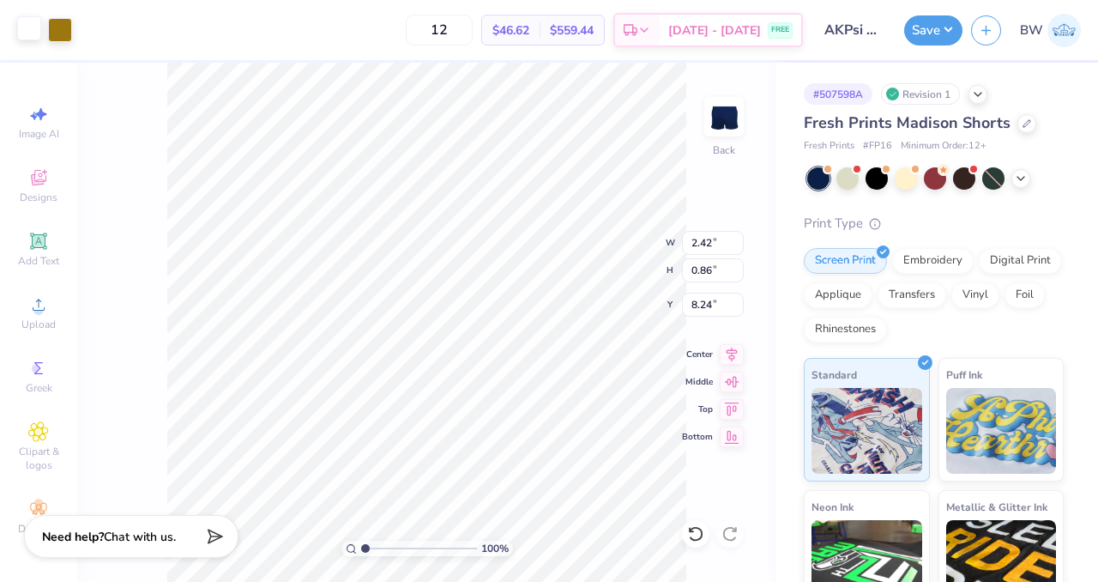
click at [24, 26] on div at bounding box center [29, 28] width 24 height 24
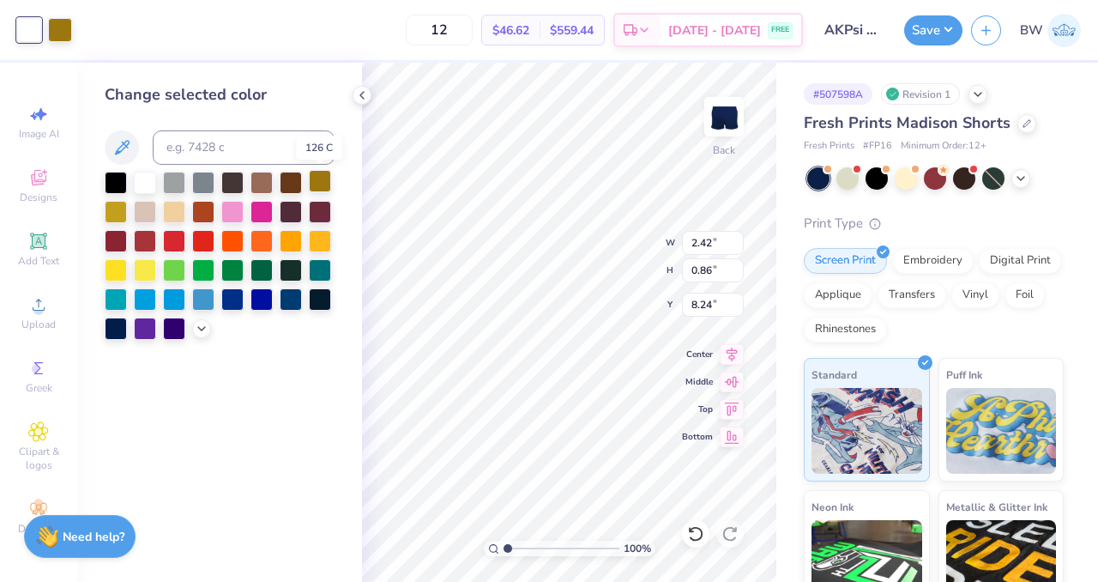
click at [324, 180] on div at bounding box center [320, 181] width 22 height 22
click at [144, 188] on div at bounding box center [145, 181] width 22 height 22
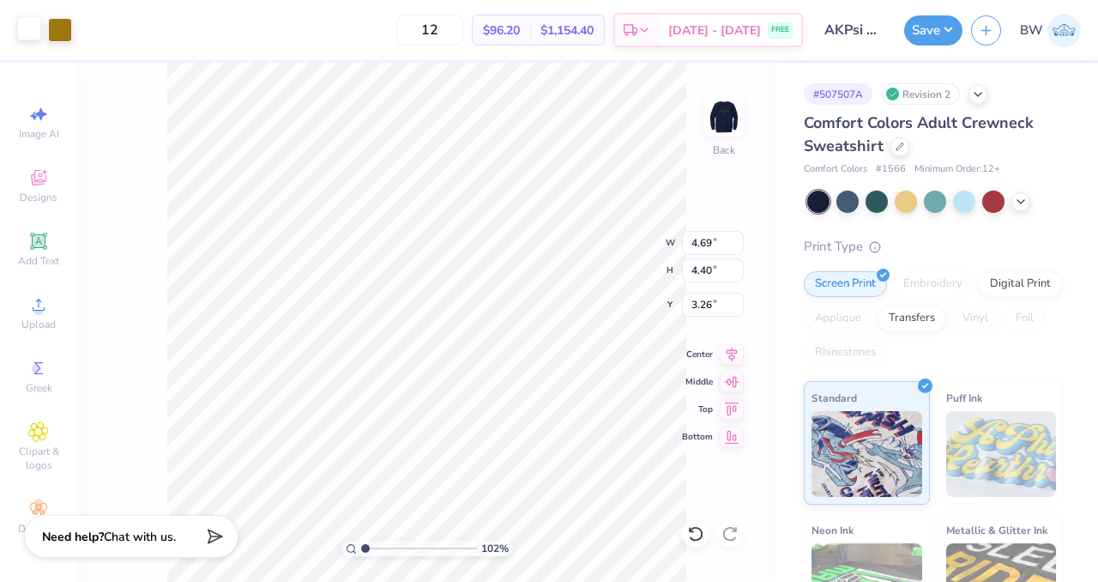
click at [27, 26] on div at bounding box center [29, 28] width 24 height 24
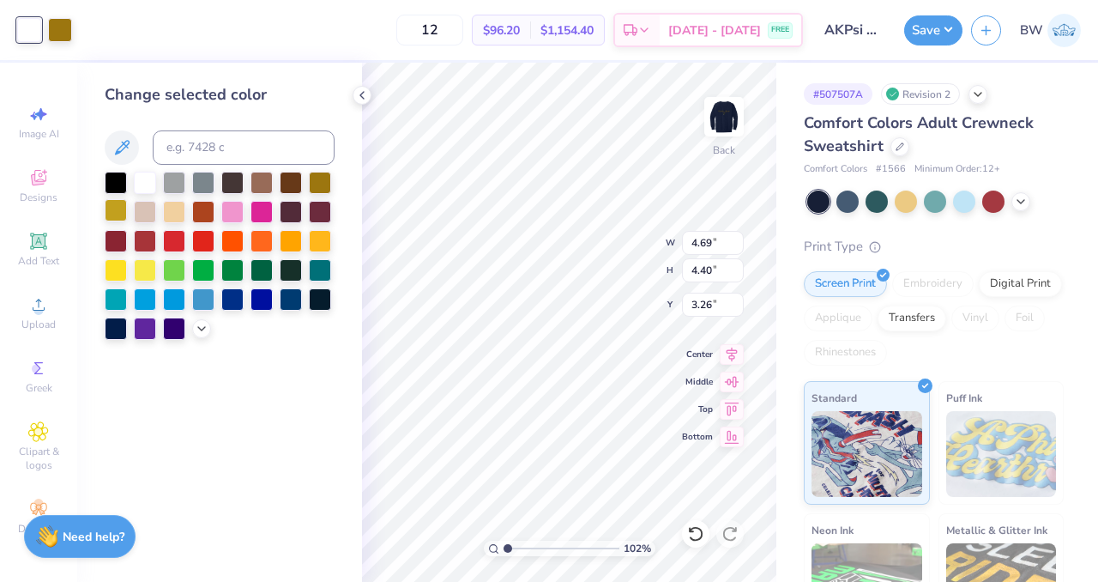
click at [115, 210] on div at bounding box center [116, 210] width 22 height 22
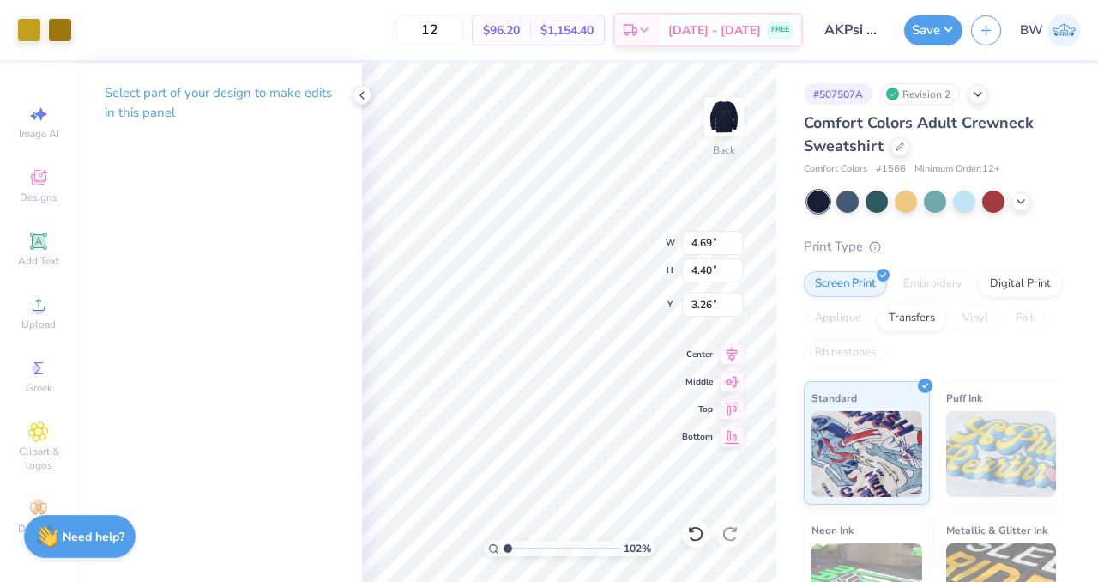
type input "1.01743434058673"
type input "2.72"
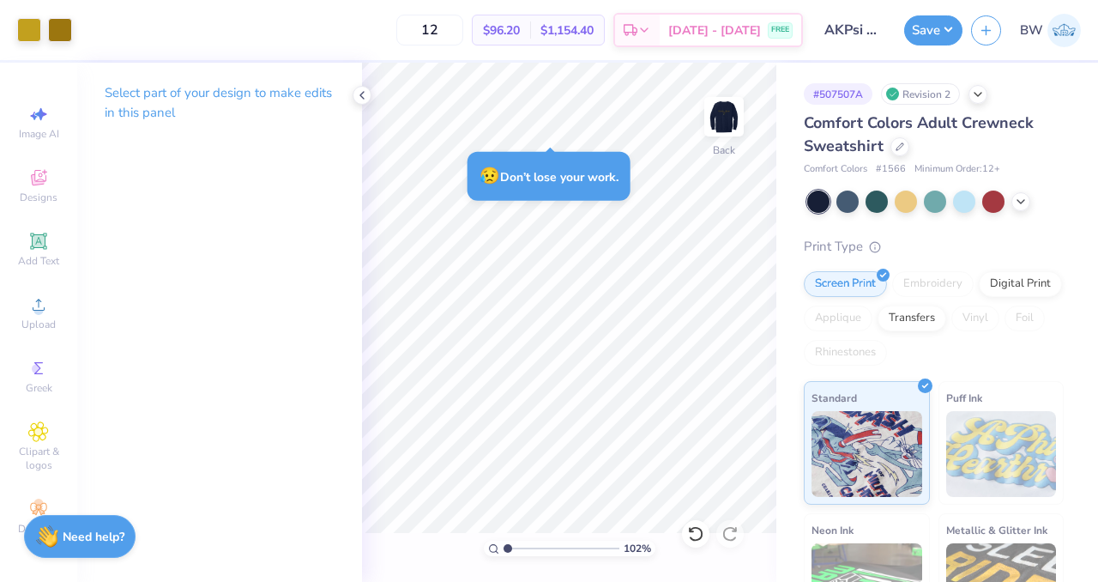
type input "1"
